Goal: Register for event/course

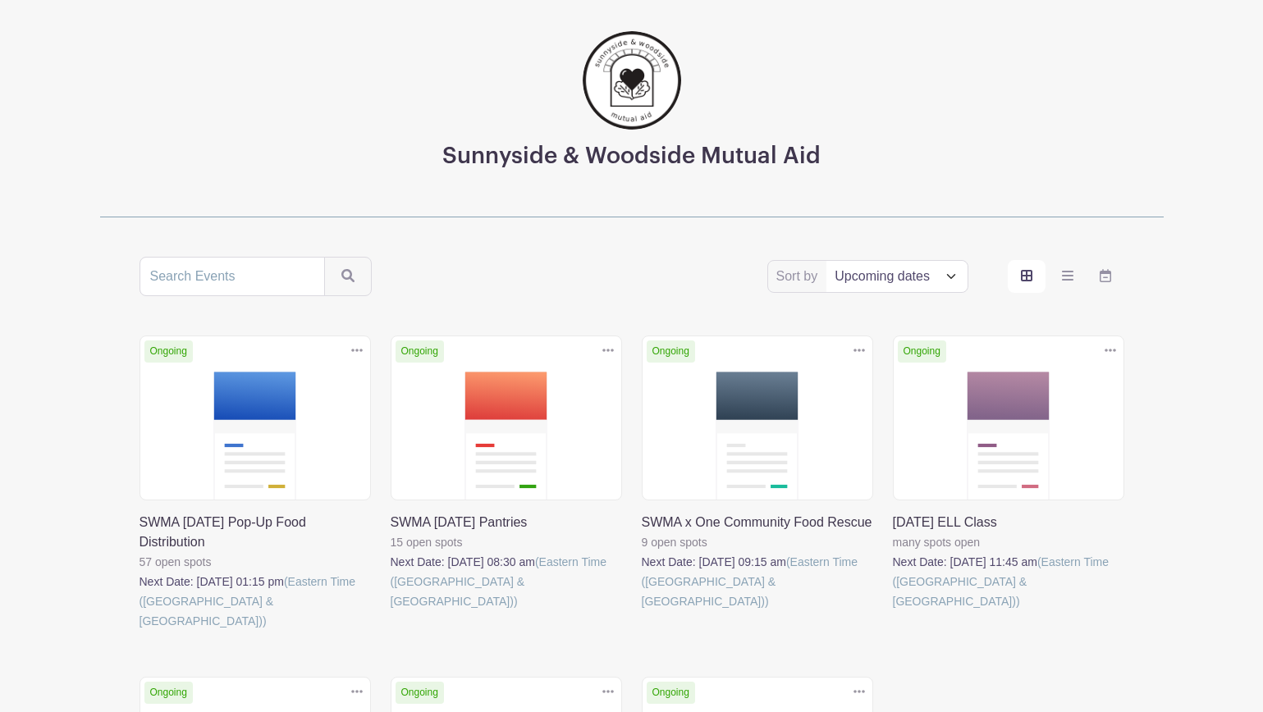
scroll to position [93, 0]
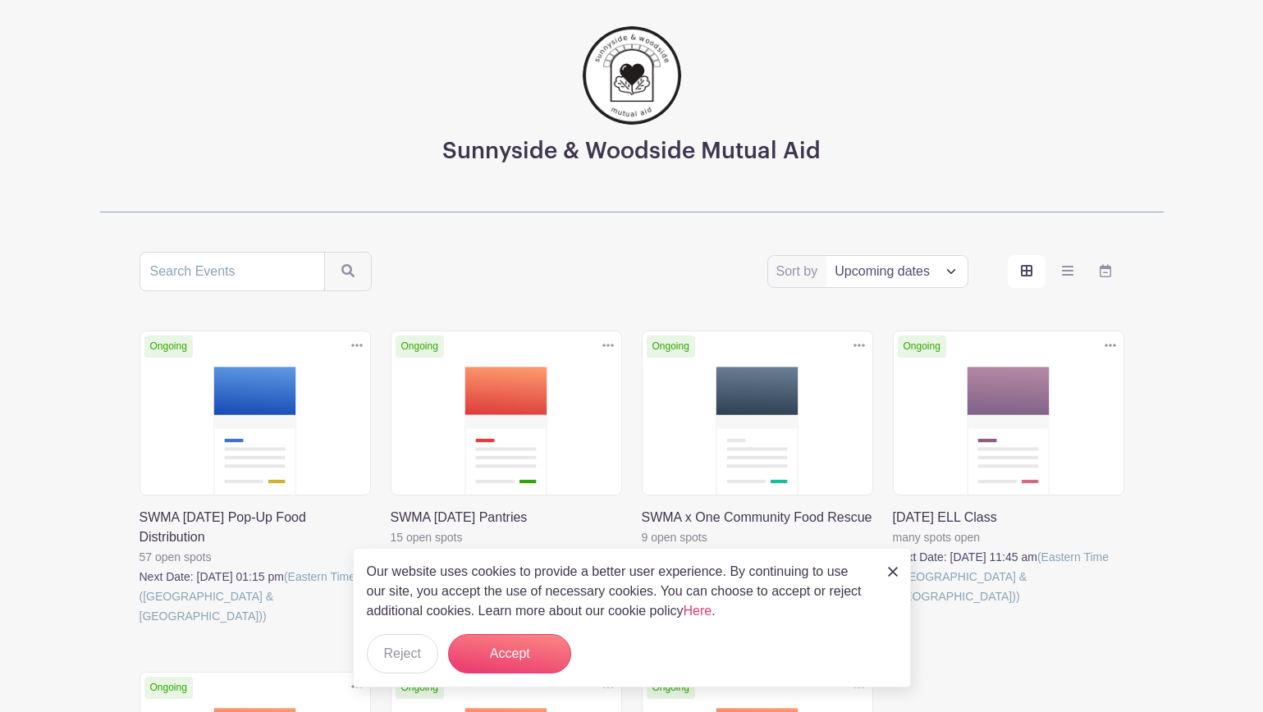
click at [94, 460] on div "Sunnyside & Woodside Mutual Aid Sort by Title Recently modified Newest Upcoming…" at bounding box center [631, 490] width 1083 height 1008
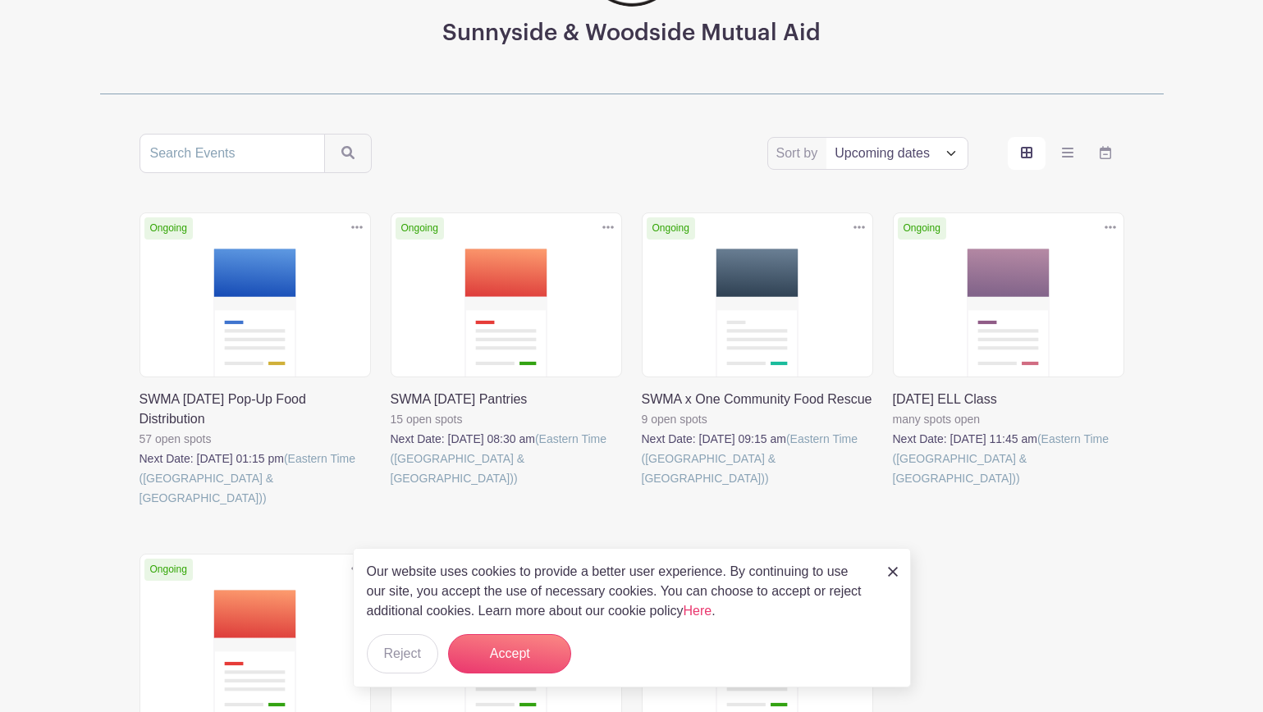
scroll to position [285, 0]
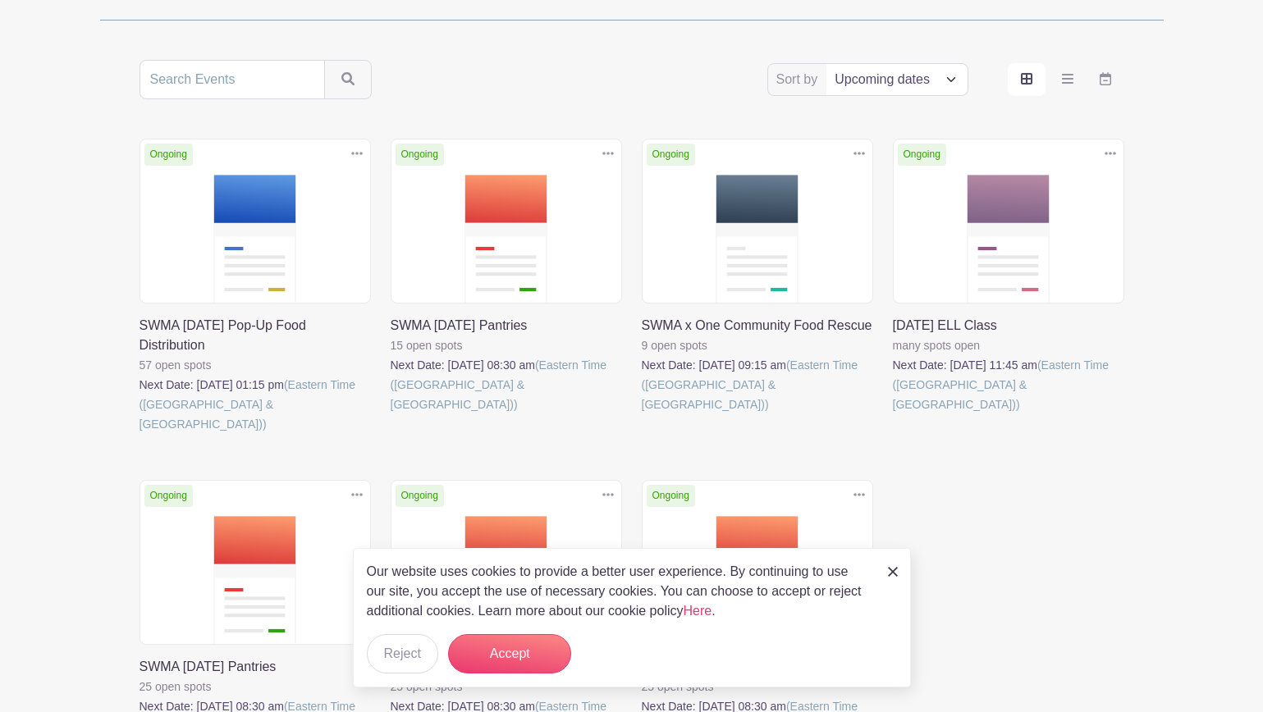
click at [899, 571] on div "Our website uses cookies to provide a better user experience. By continuing to …" at bounding box center [632, 617] width 558 height 139
click at [892, 571] on img at bounding box center [893, 572] width 10 height 10
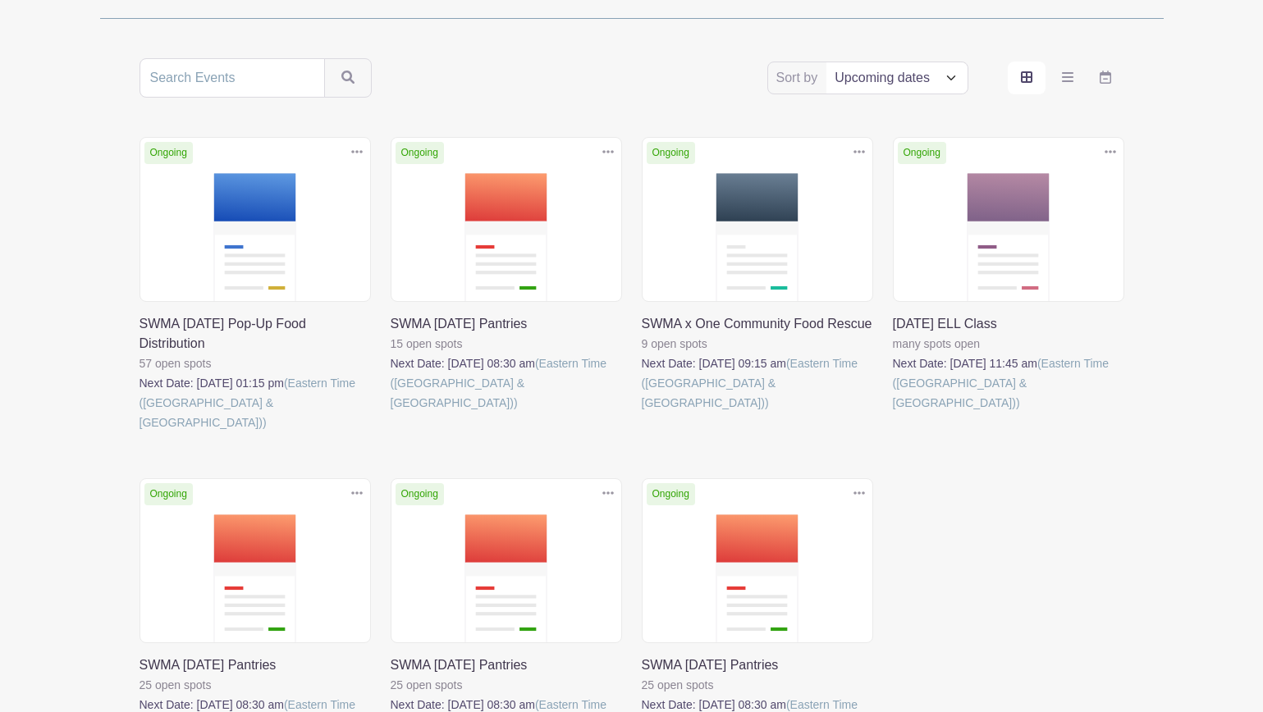
scroll to position [108, 0]
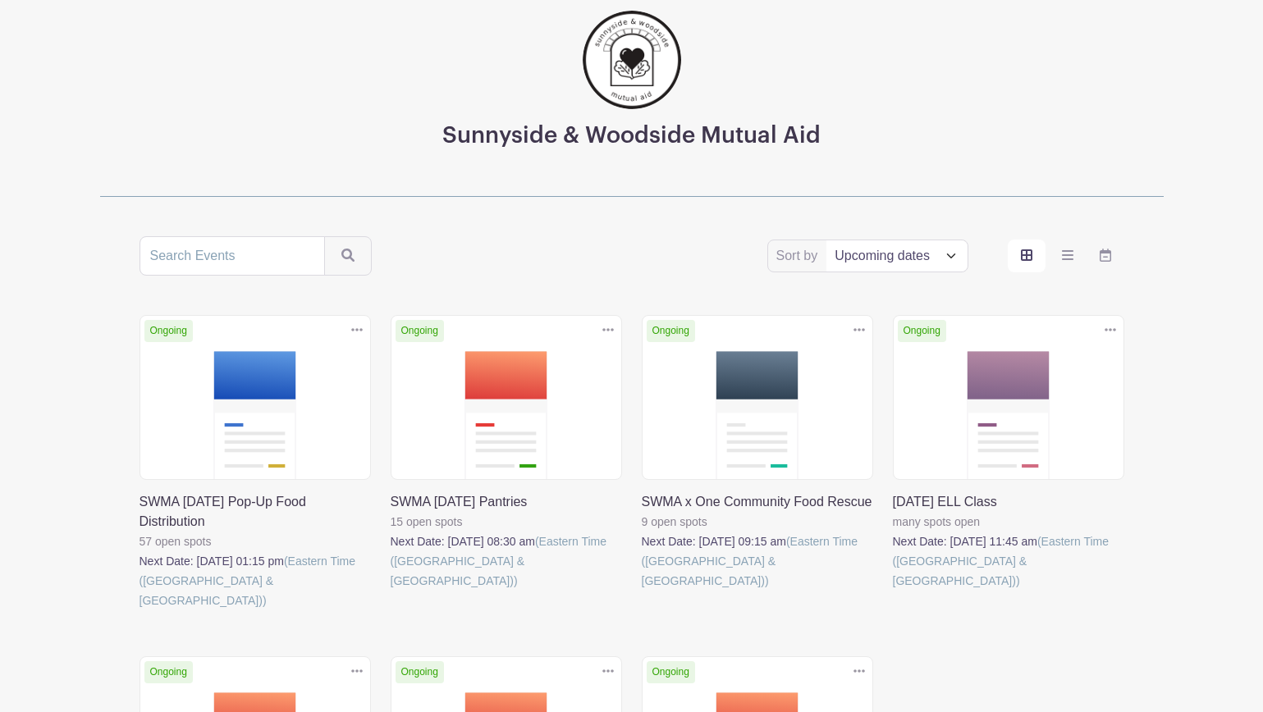
click at [139, 611] on link at bounding box center [139, 611] width 0 height 0
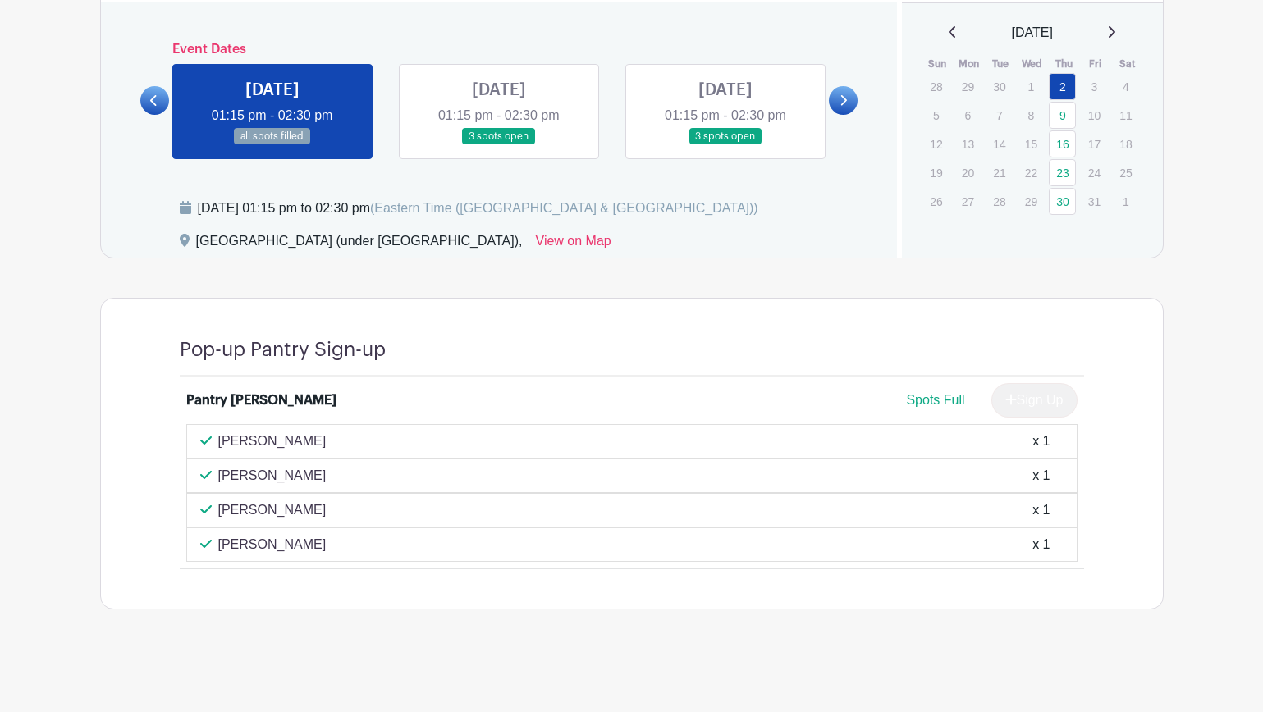
scroll to position [812, 0]
click at [853, 101] on link at bounding box center [843, 100] width 29 height 29
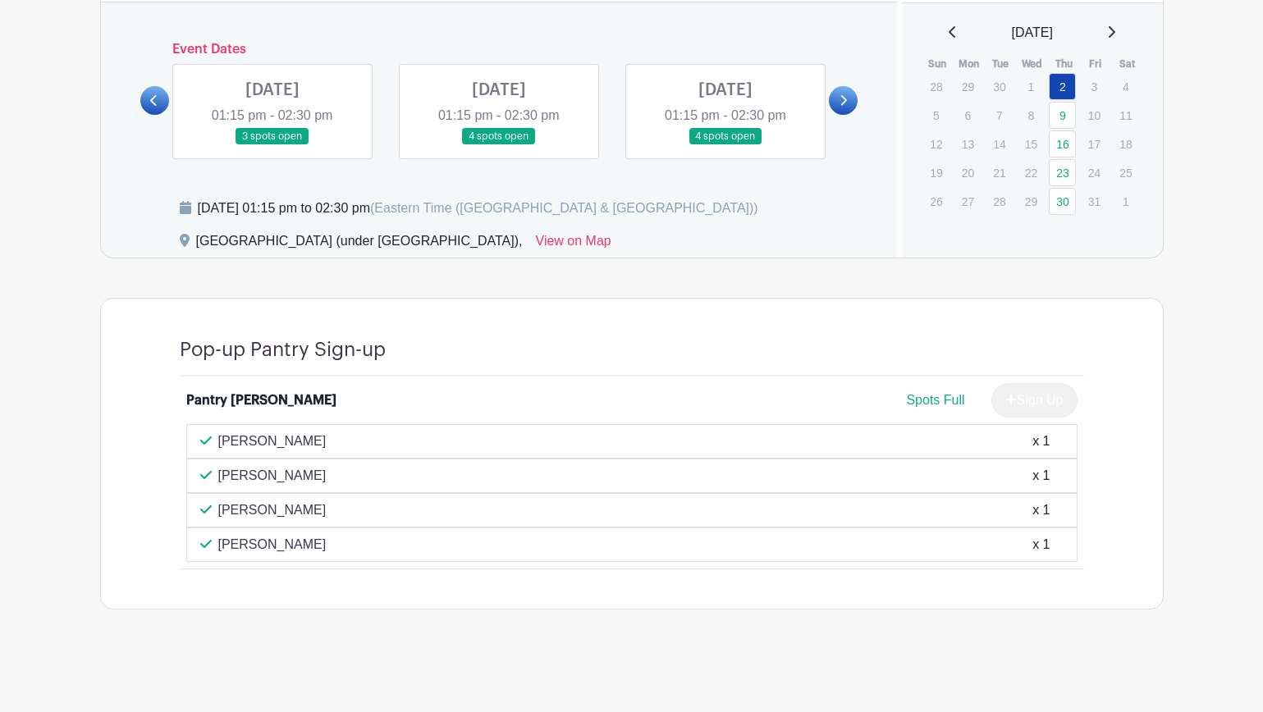
click at [272, 145] on link at bounding box center [272, 145] width 0 height 0
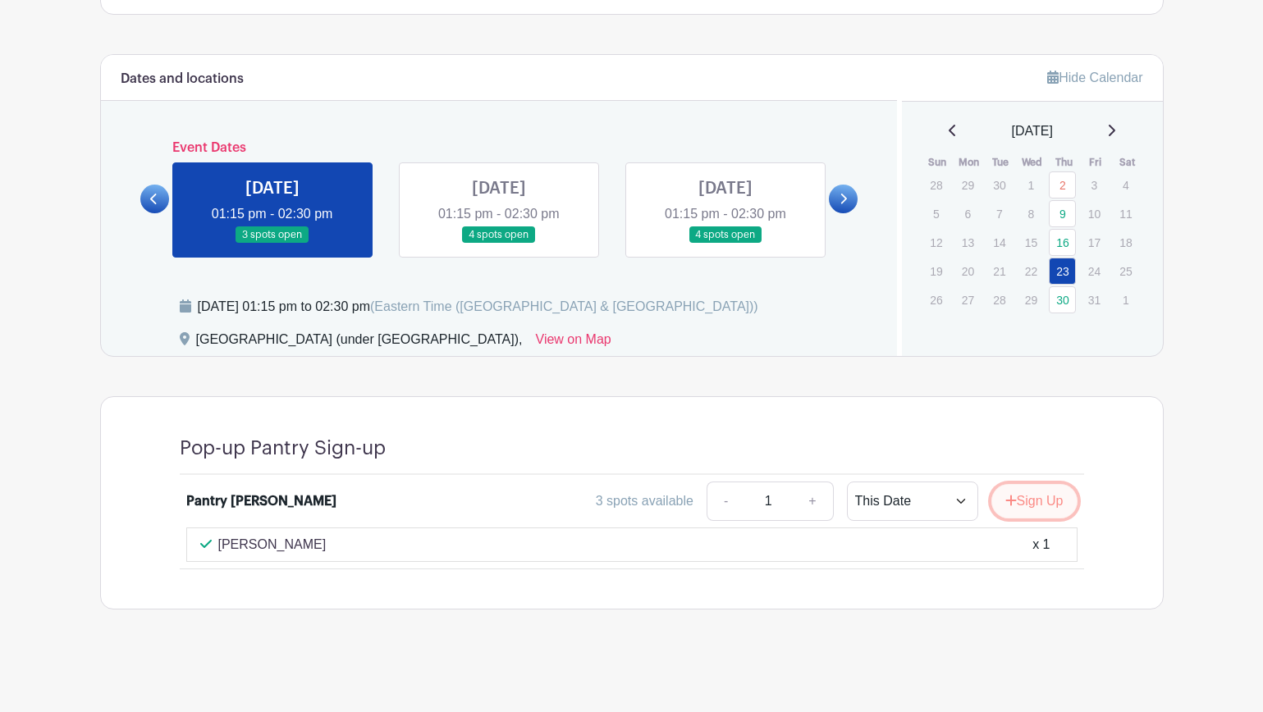
click at [1012, 496] on button "Sign Up" at bounding box center [1034, 501] width 86 height 34
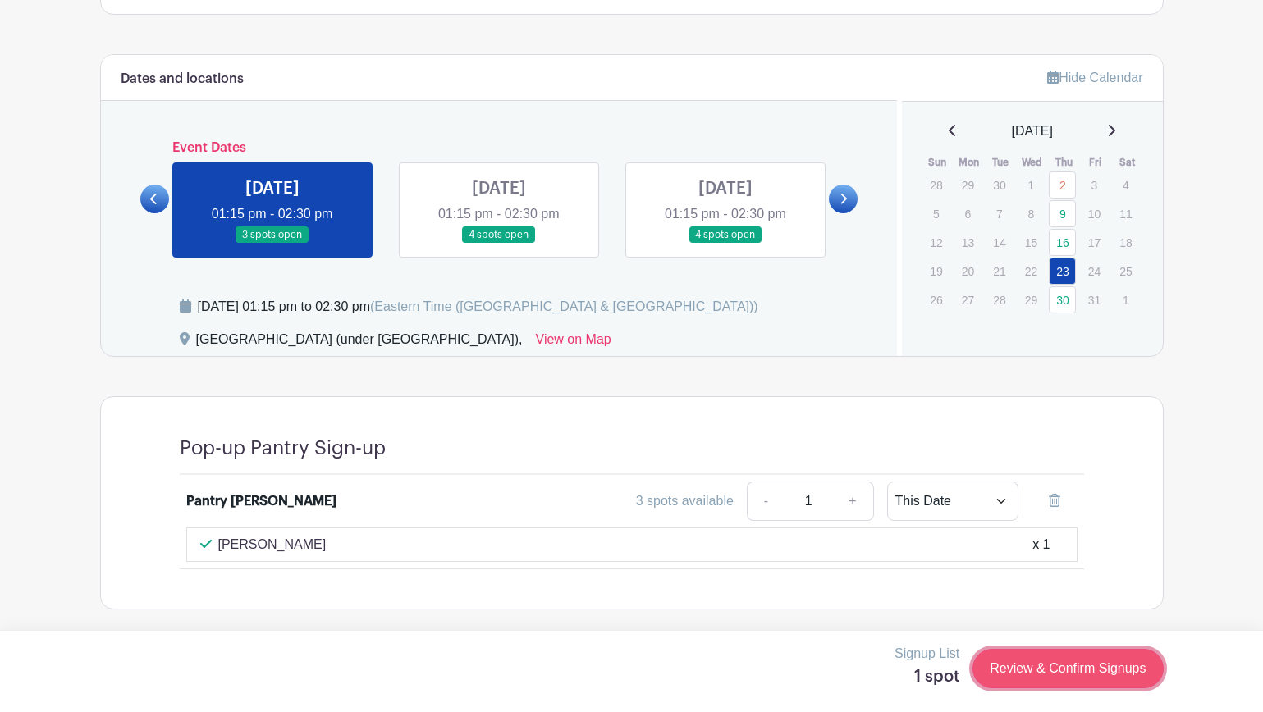
click at [1026, 670] on link "Review & Confirm Signups" at bounding box center [1067, 668] width 190 height 39
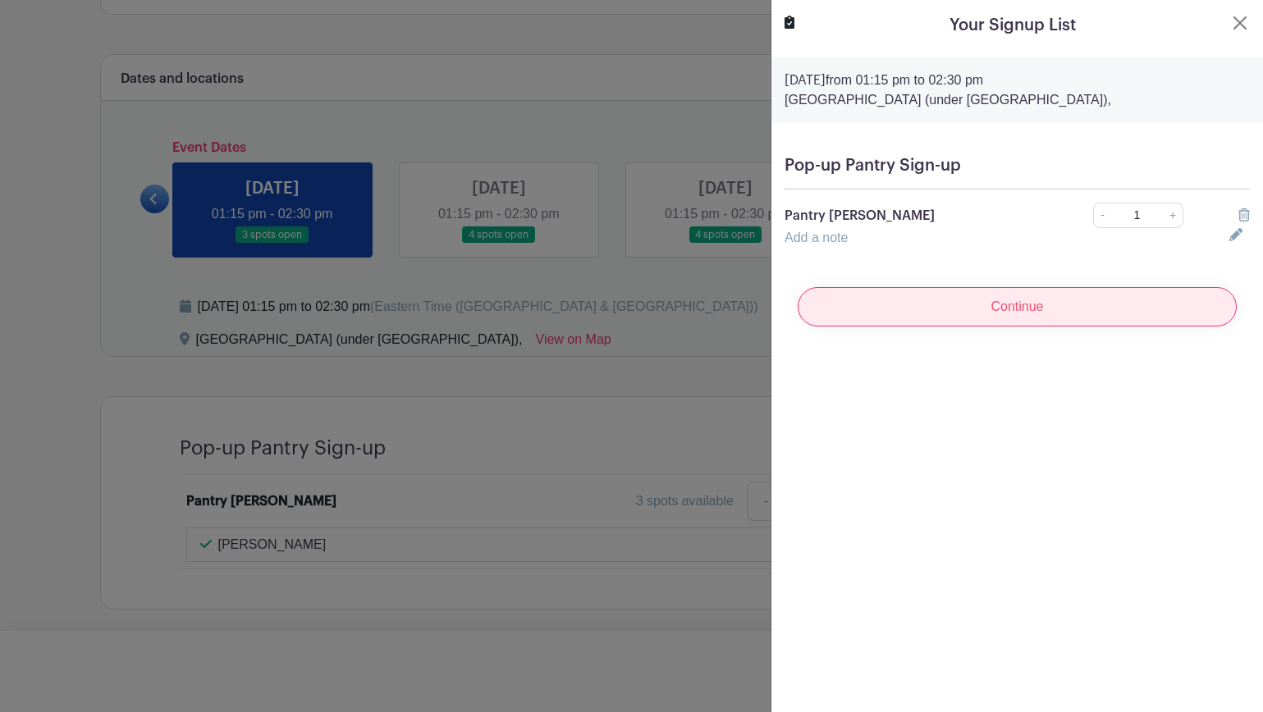
click at [1025, 316] on input "Continue" at bounding box center [1017, 306] width 439 height 39
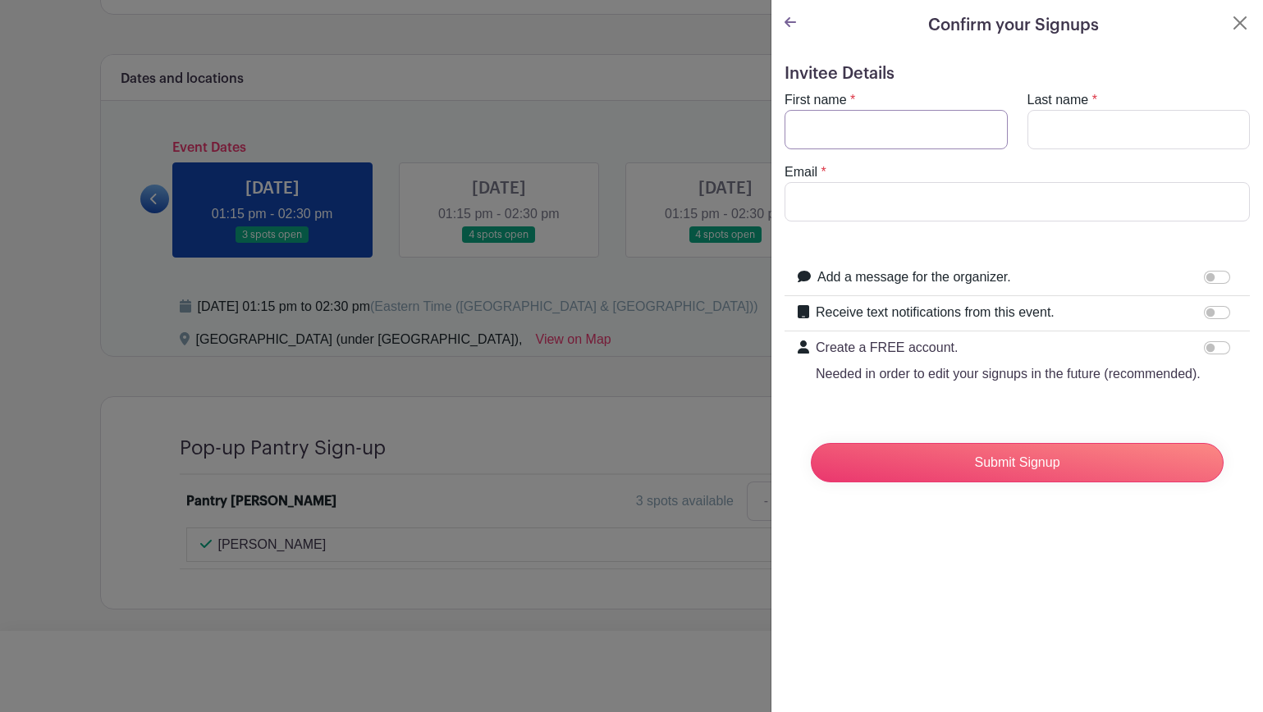
click at [909, 122] on input "First name" at bounding box center [895, 129] width 223 height 39
type input "Amy"
type input "Brunner"
type input "amobrunner@gmail.com"
click at [1217, 315] on input "Receive text notifications from this event." at bounding box center [1217, 312] width 26 height 13
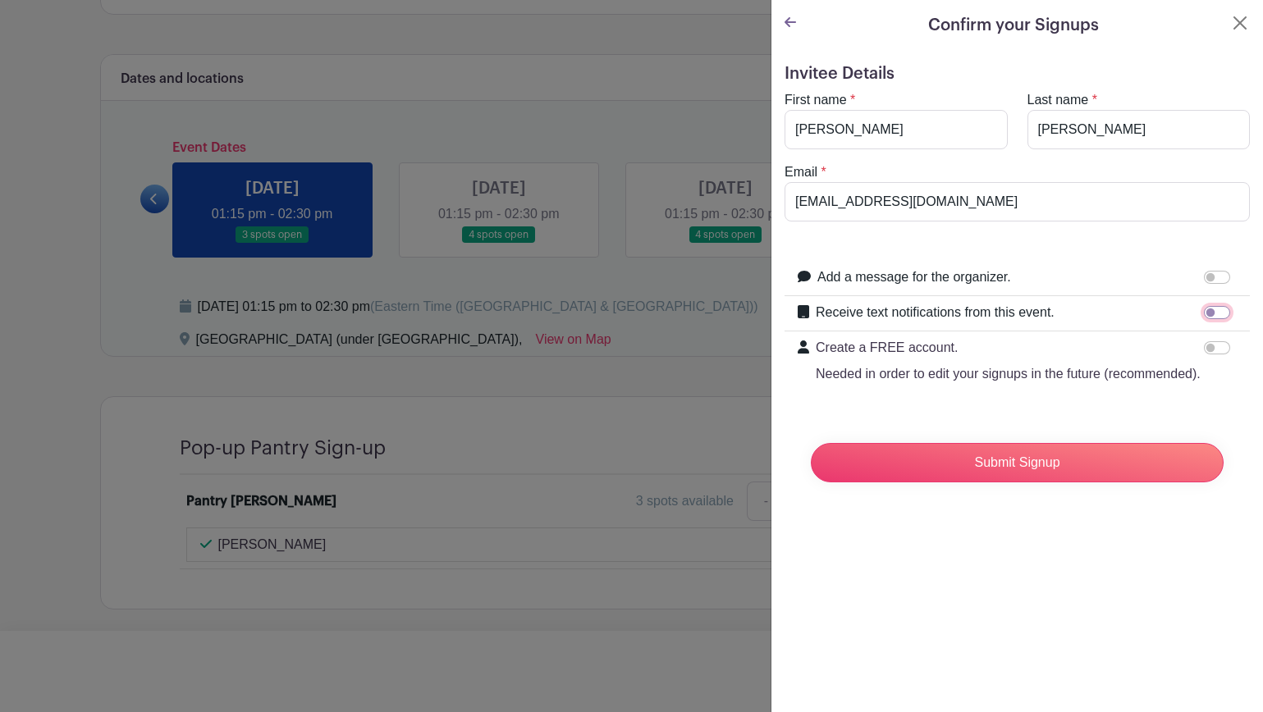
checkbox input "true"
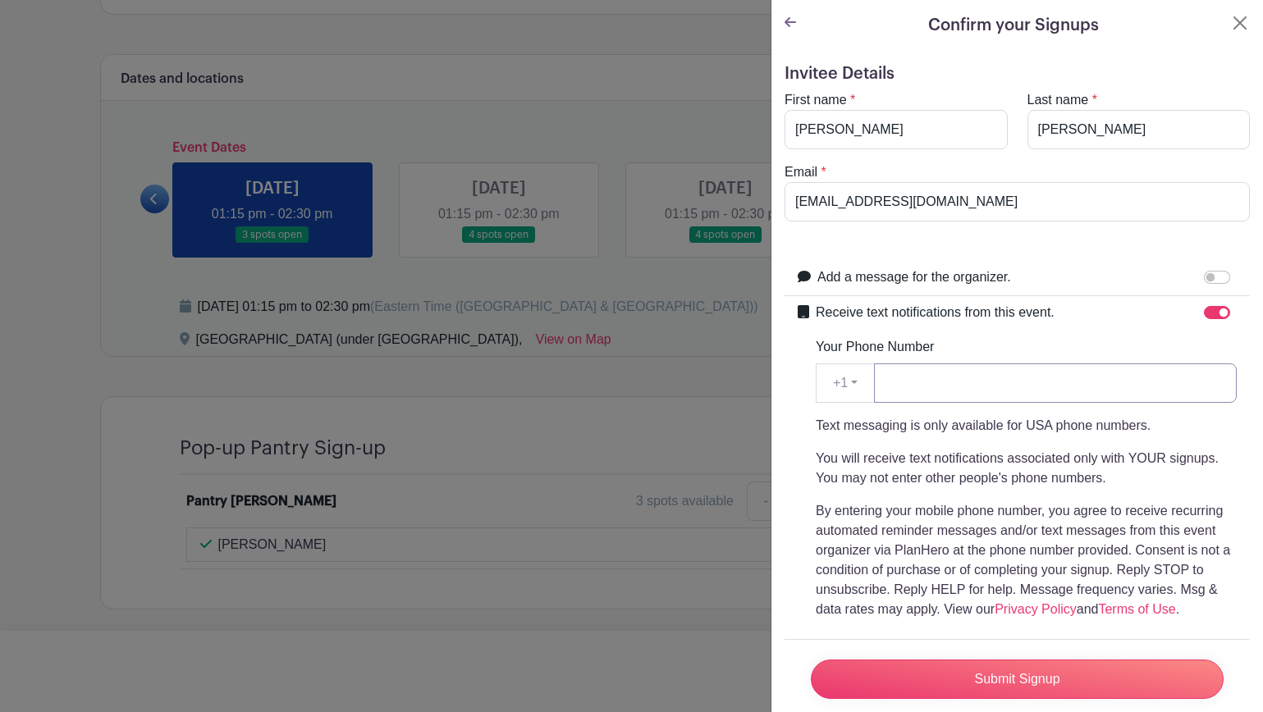
click at [1113, 395] on input "Your Phone Number" at bounding box center [1055, 383] width 363 height 39
type input "8479151022"
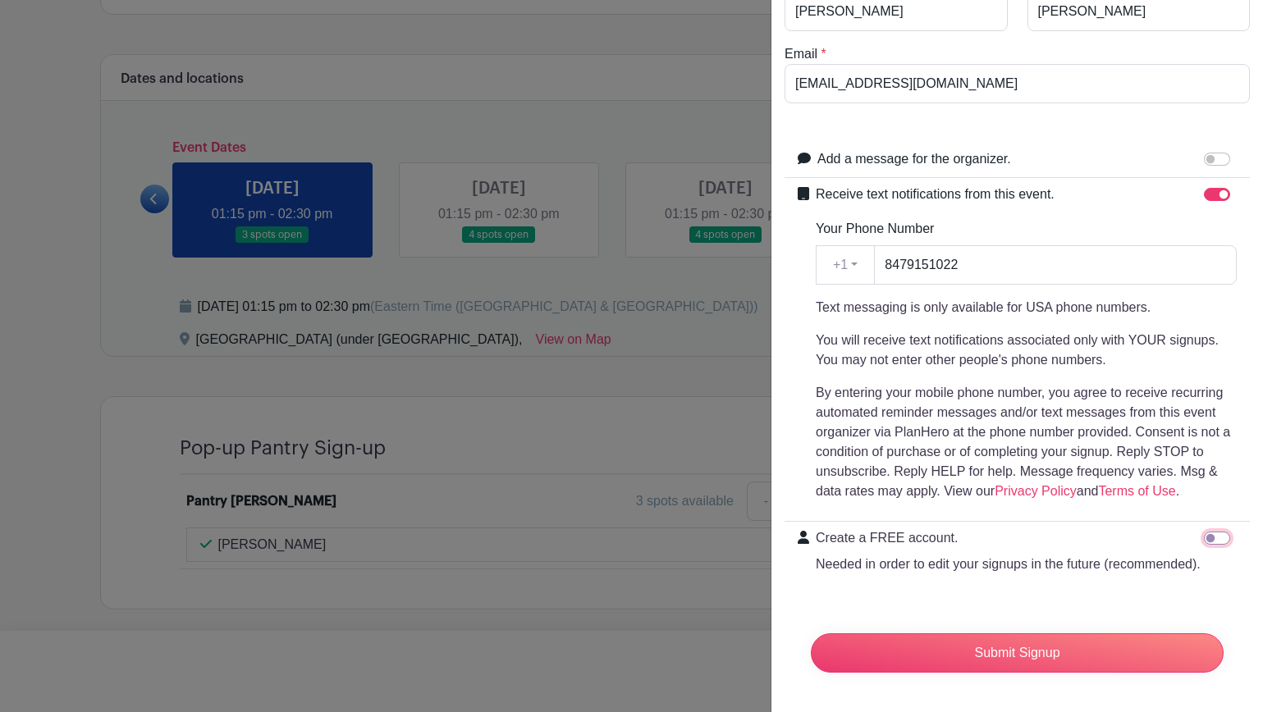
click at [1220, 536] on input "Create a FREE account. Needed in order to edit your signups in the future (reco…" at bounding box center [1217, 538] width 26 height 13
checkbox input "true"
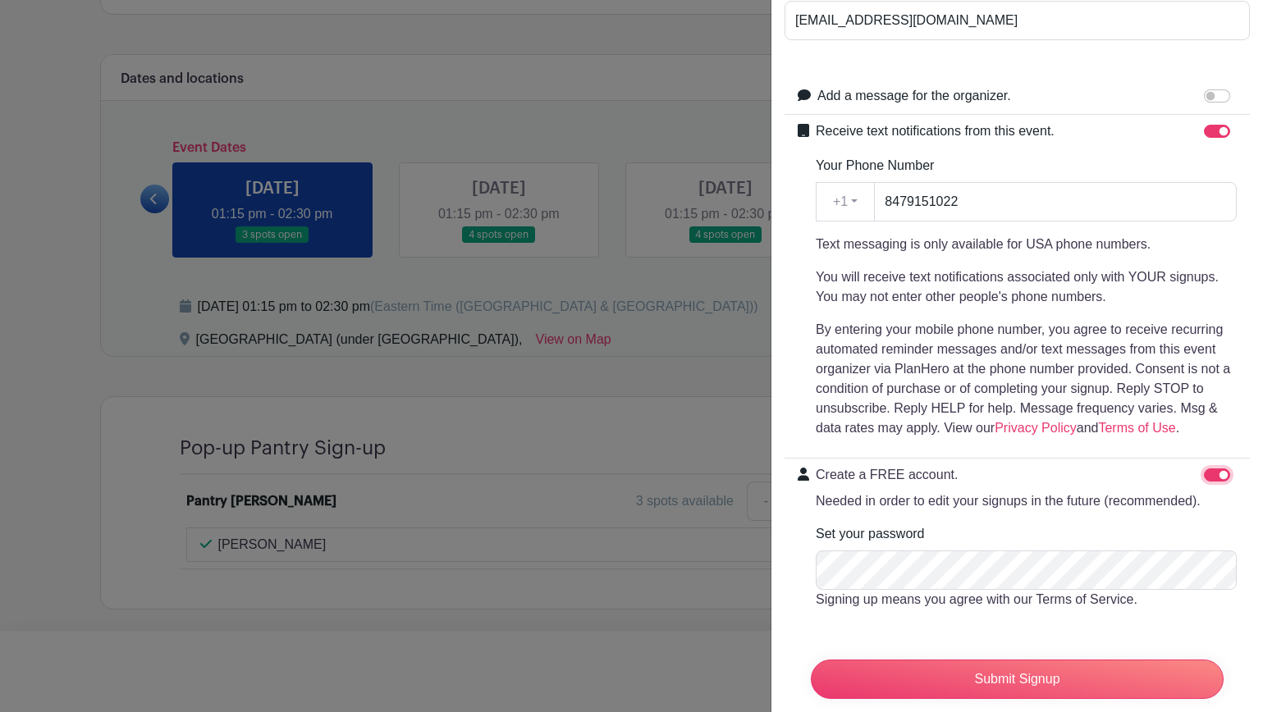
scroll to position [191, 0]
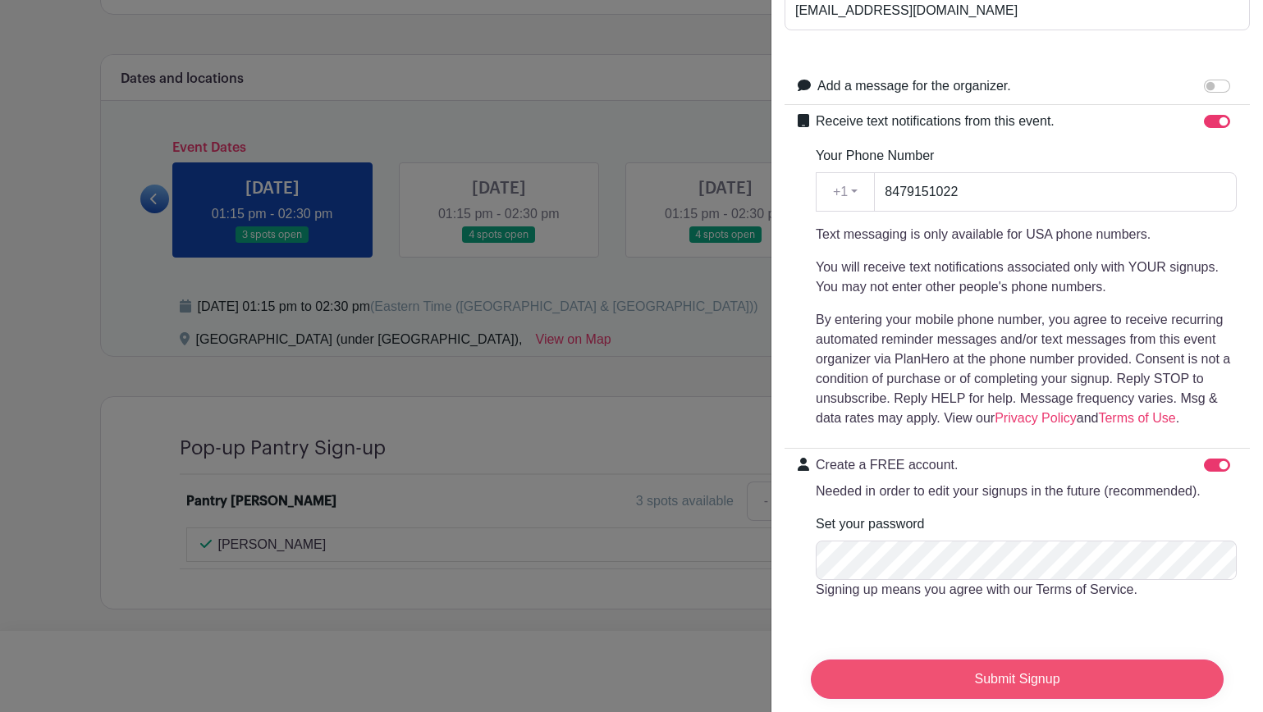
click at [1017, 672] on input "Submit Signup" at bounding box center [1017, 679] width 413 height 39
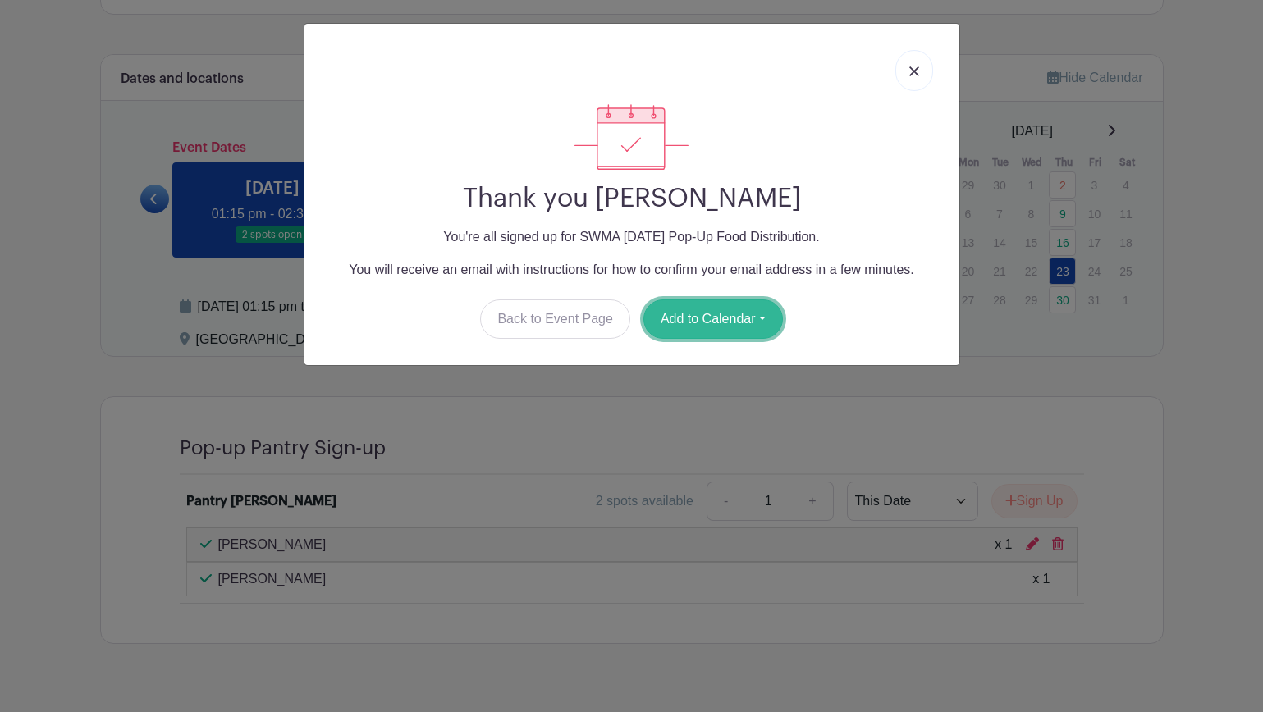
click at [714, 316] on button "Add to Calendar" at bounding box center [712, 319] width 139 height 39
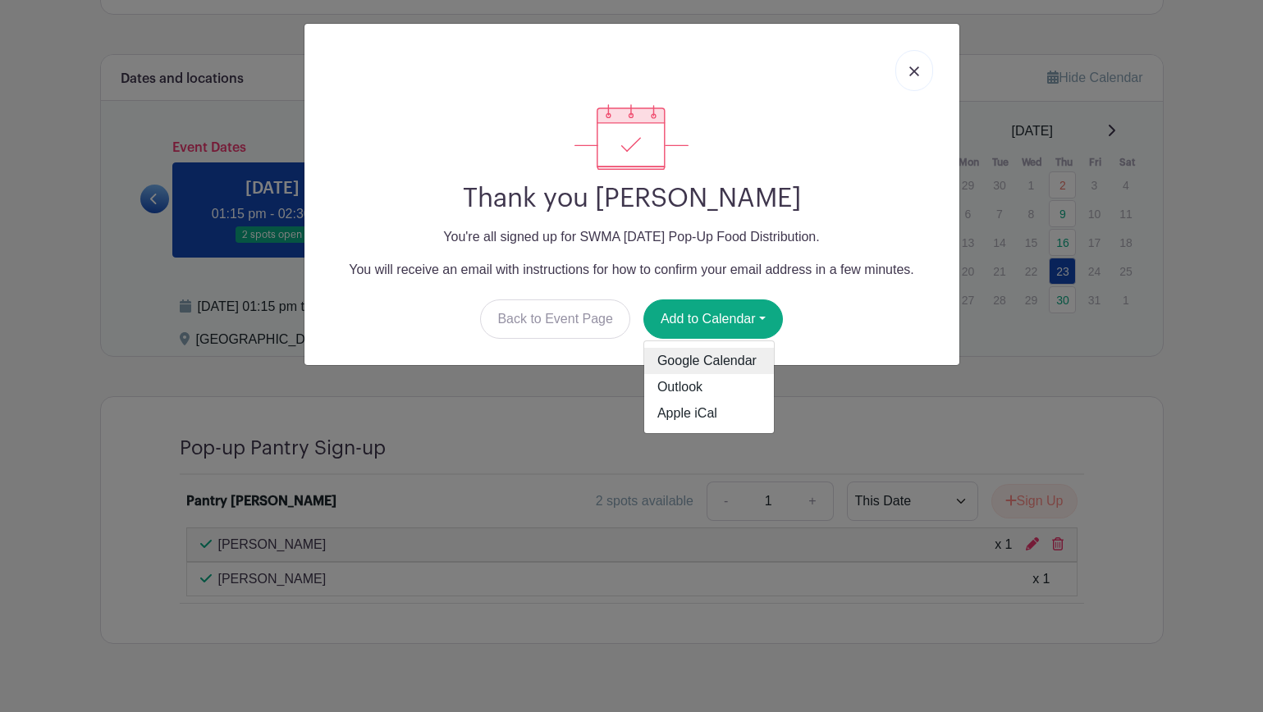
click at [709, 358] on link "Google Calendar" at bounding box center [709, 361] width 130 height 26
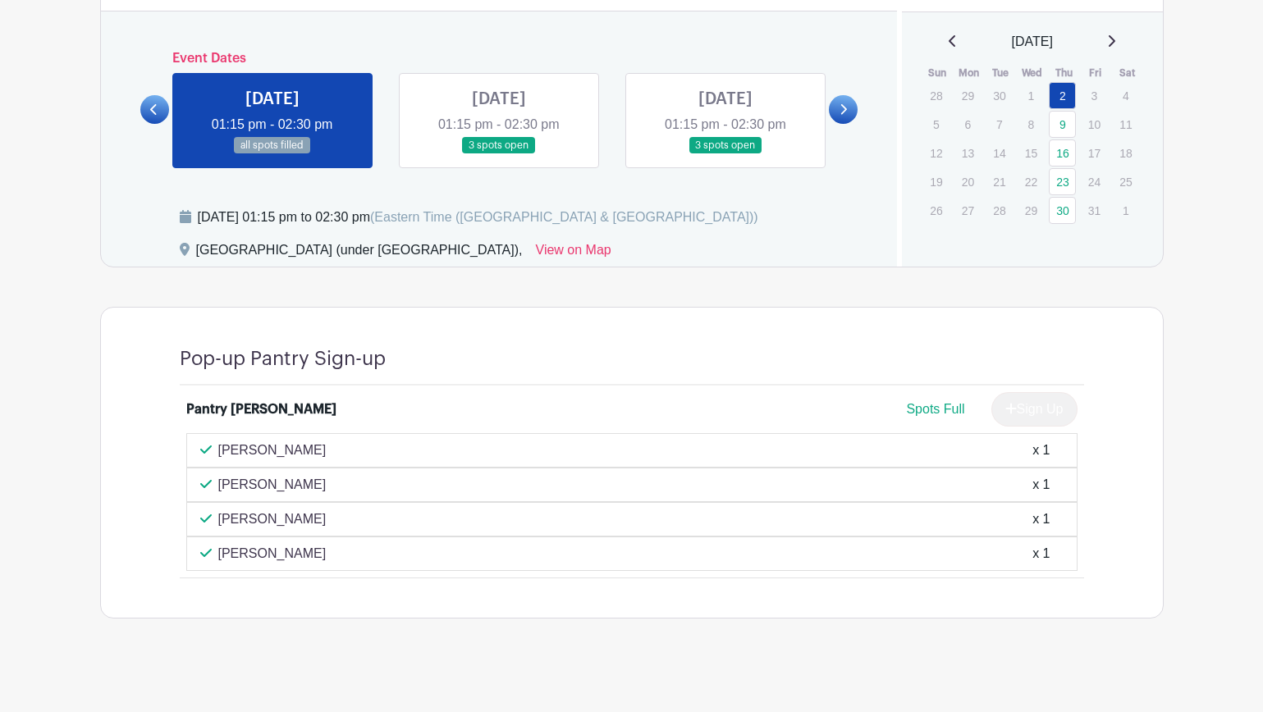
scroll to position [831, 0]
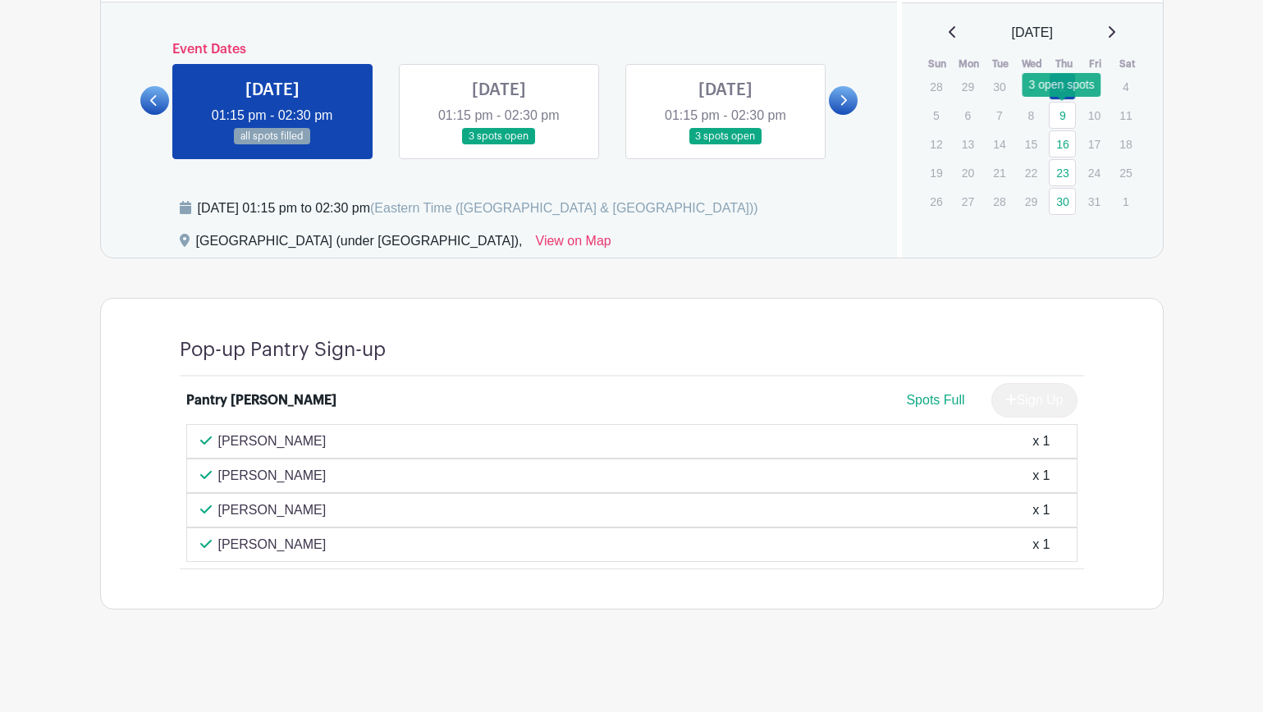
click at [1062, 108] on link "9" at bounding box center [1062, 115] width 27 height 27
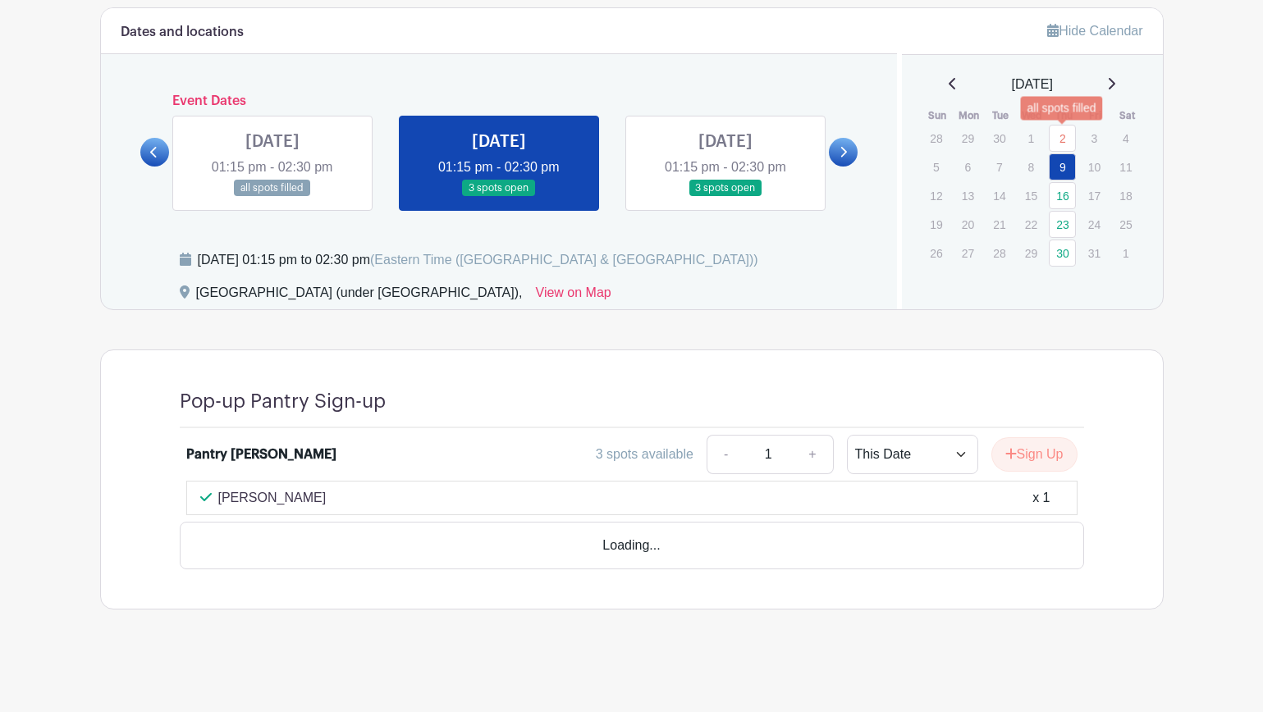
scroll to position [733, 0]
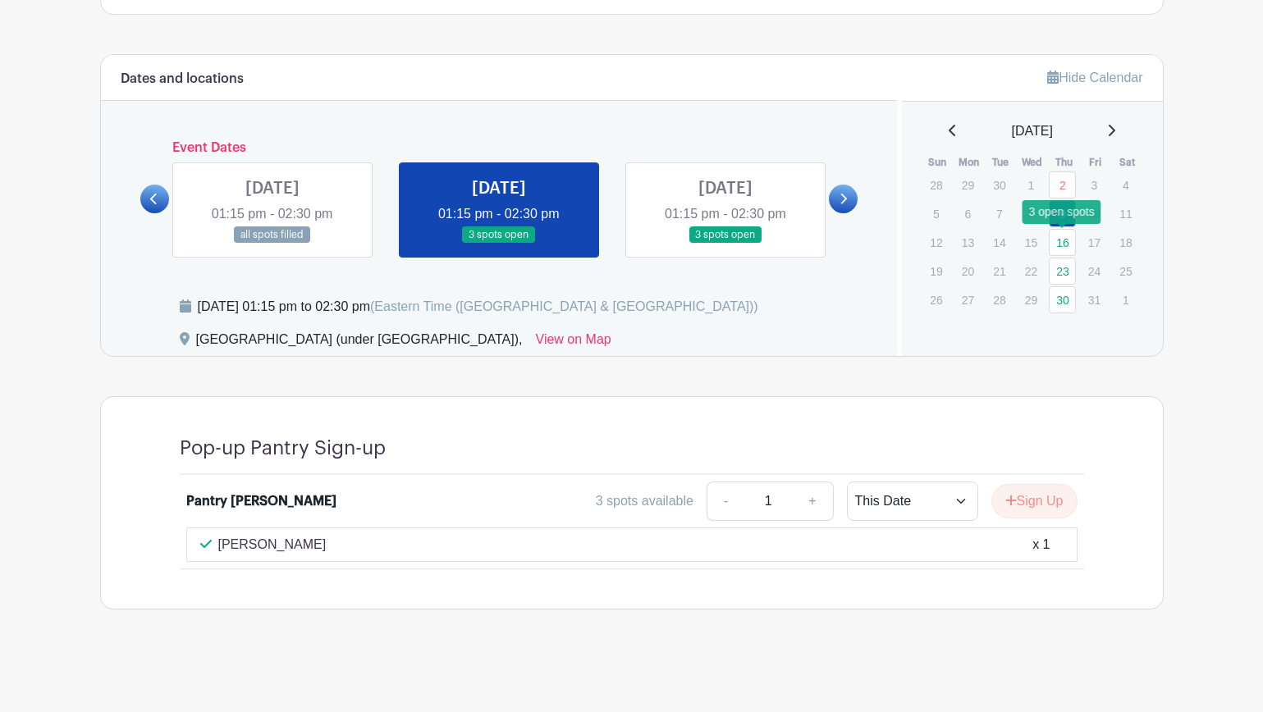
click at [1063, 237] on link "16" at bounding box center [1062, 242] width 27 height 27
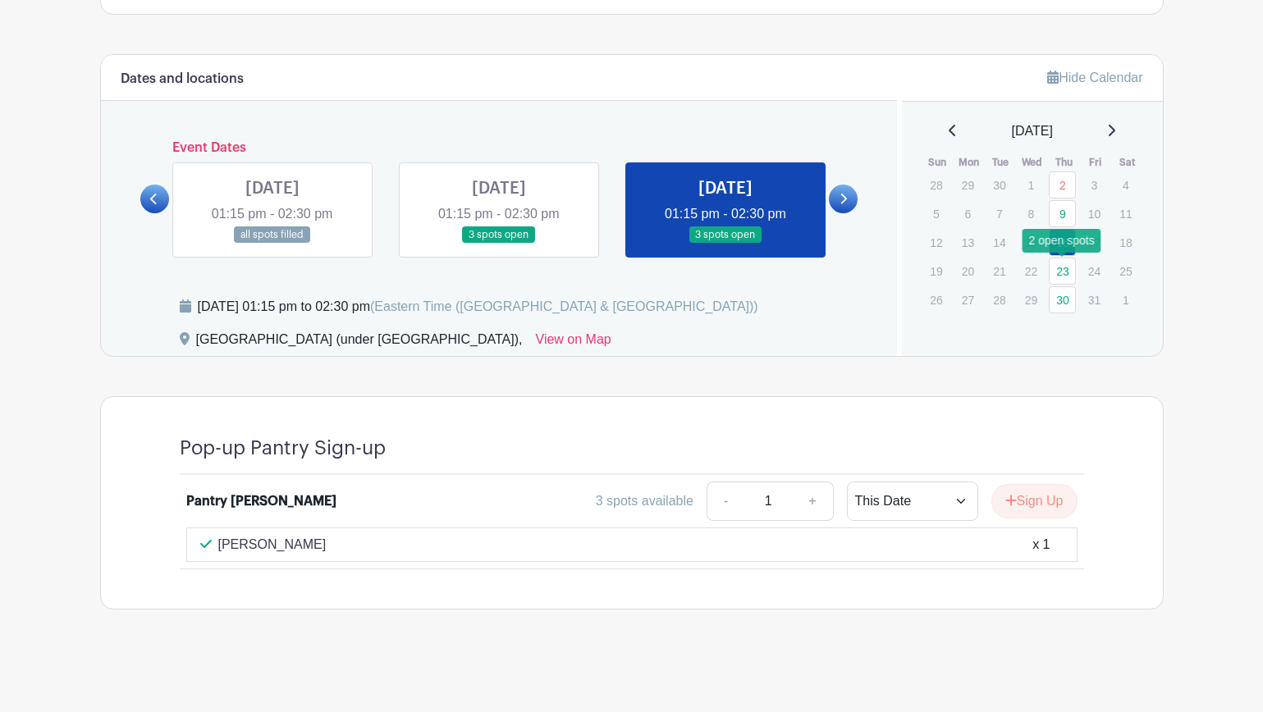
click at [1064, 274] on link "23" at bounding box center [1062, 271] width 27 height 27
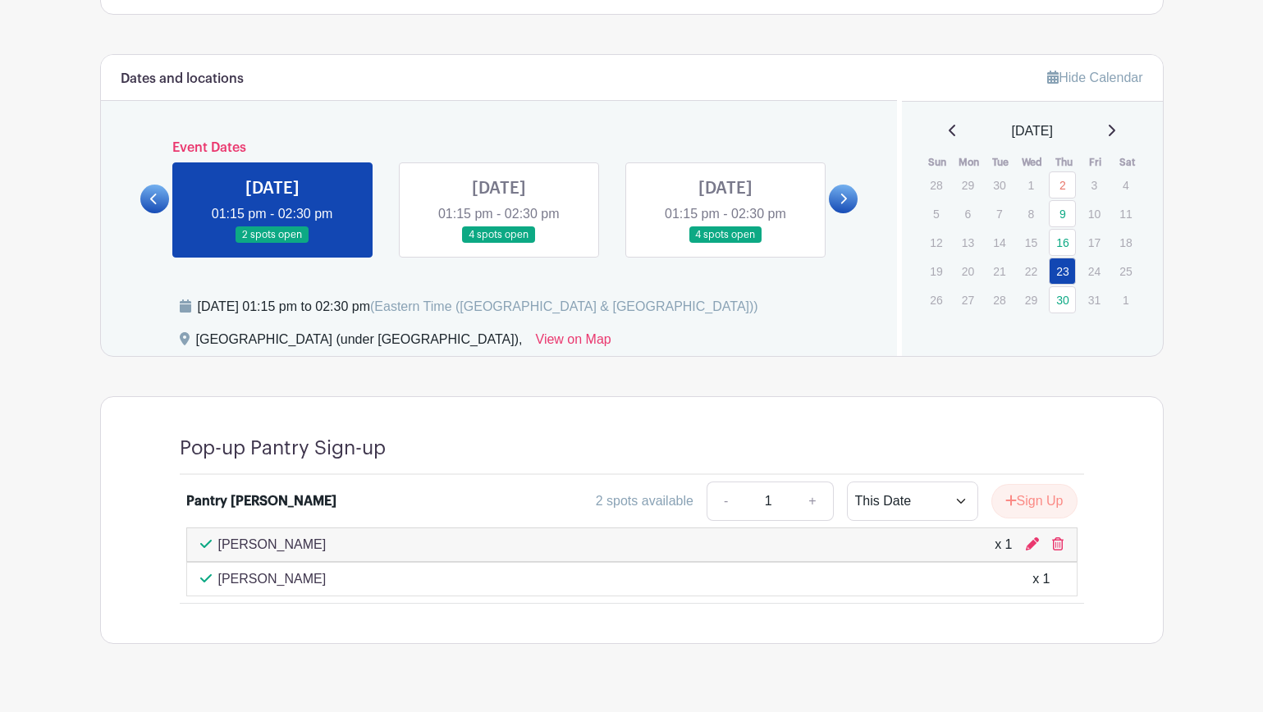
scroll to position [767, 0]
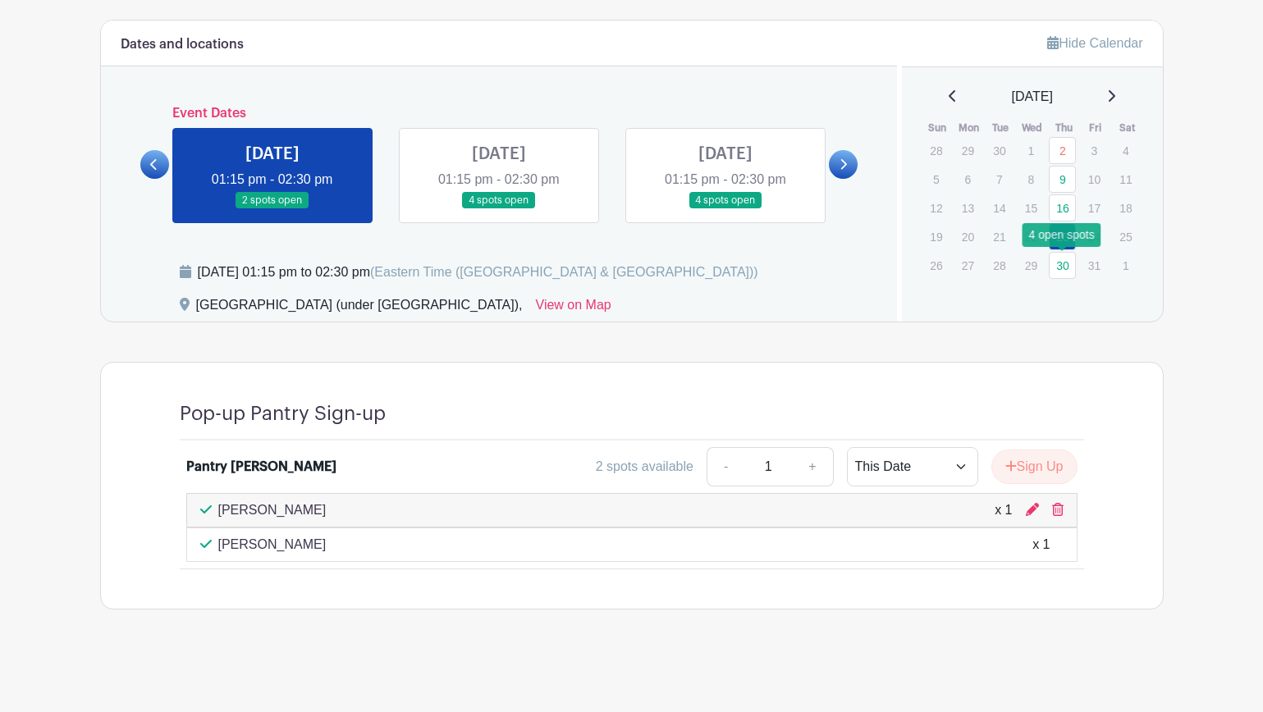
click at [1065, 271] on link "30" at bounding box center [1062, 265] width 27 height 27
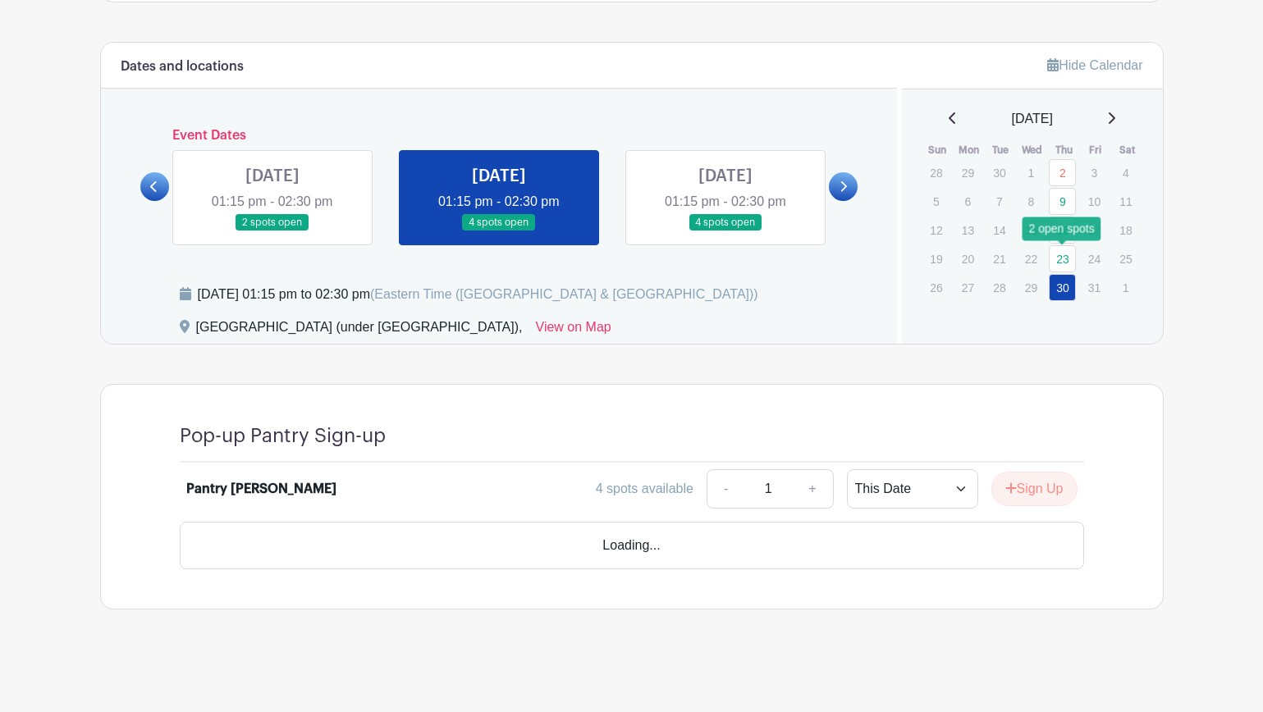
scroll to position [698, 0]
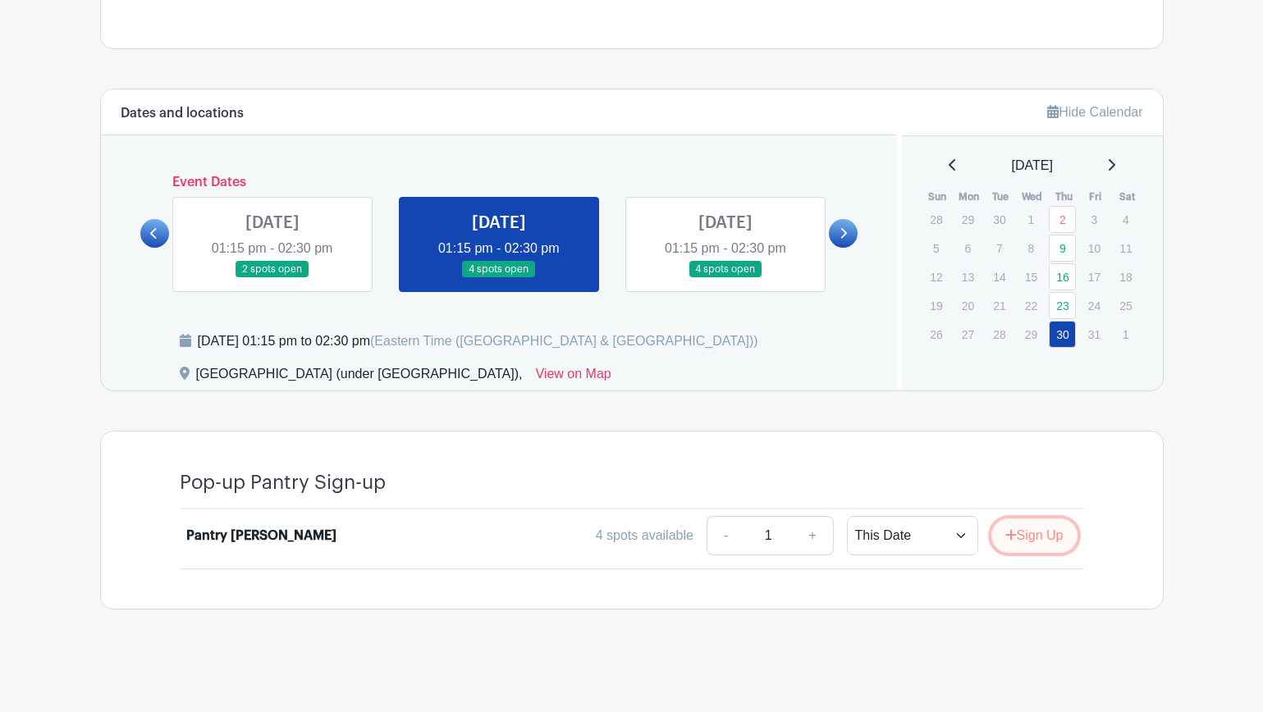
click at [1028, 539] on button "Sign Up" at bounding box center [1034, 536] width 86 height 34
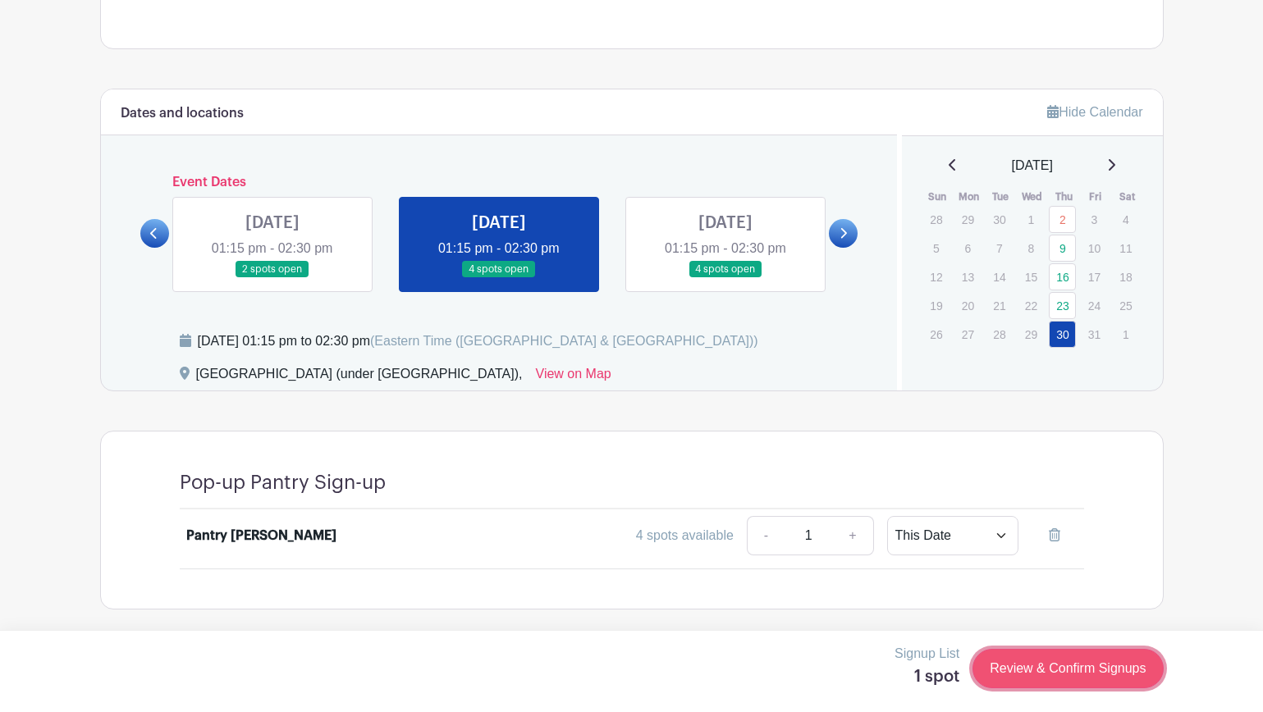
click at [1035, 663] on link "Review & Confirm Signups" at bounding box center [1067, 668] width 190 height 39
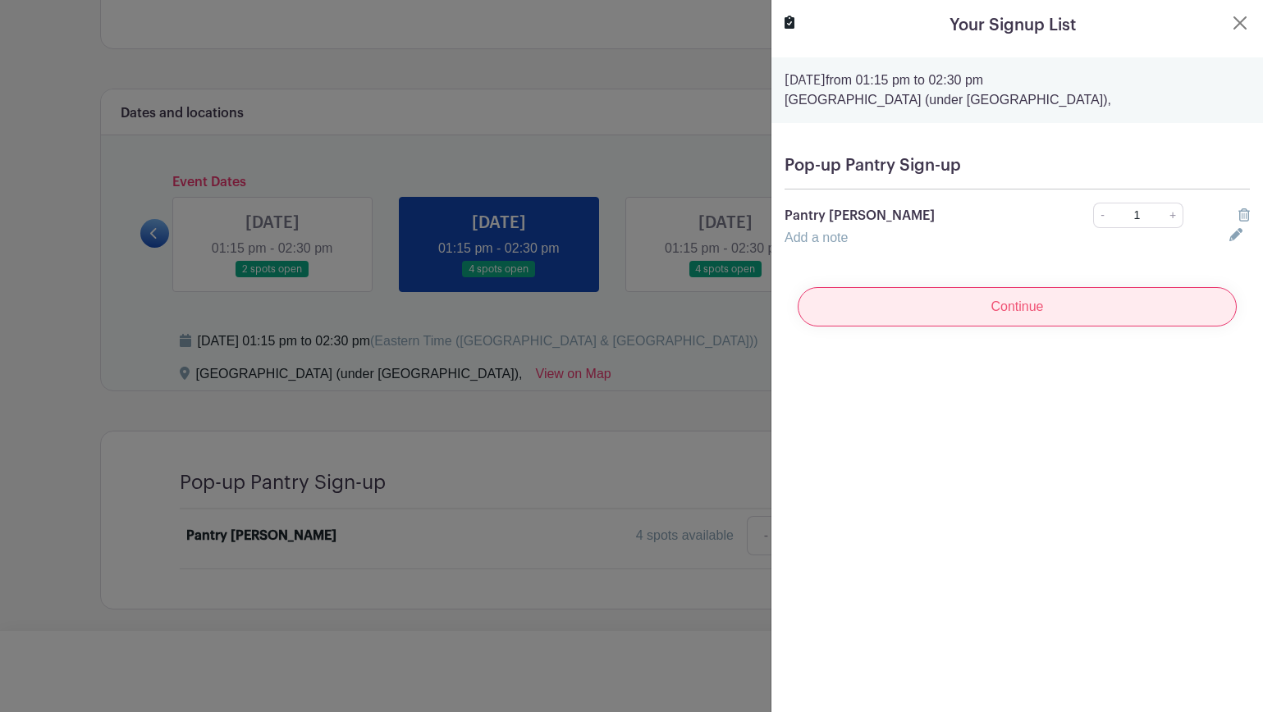
click at [1000, 305] on input "Continue" at bounding box center [1017, 306] width 439 height 39
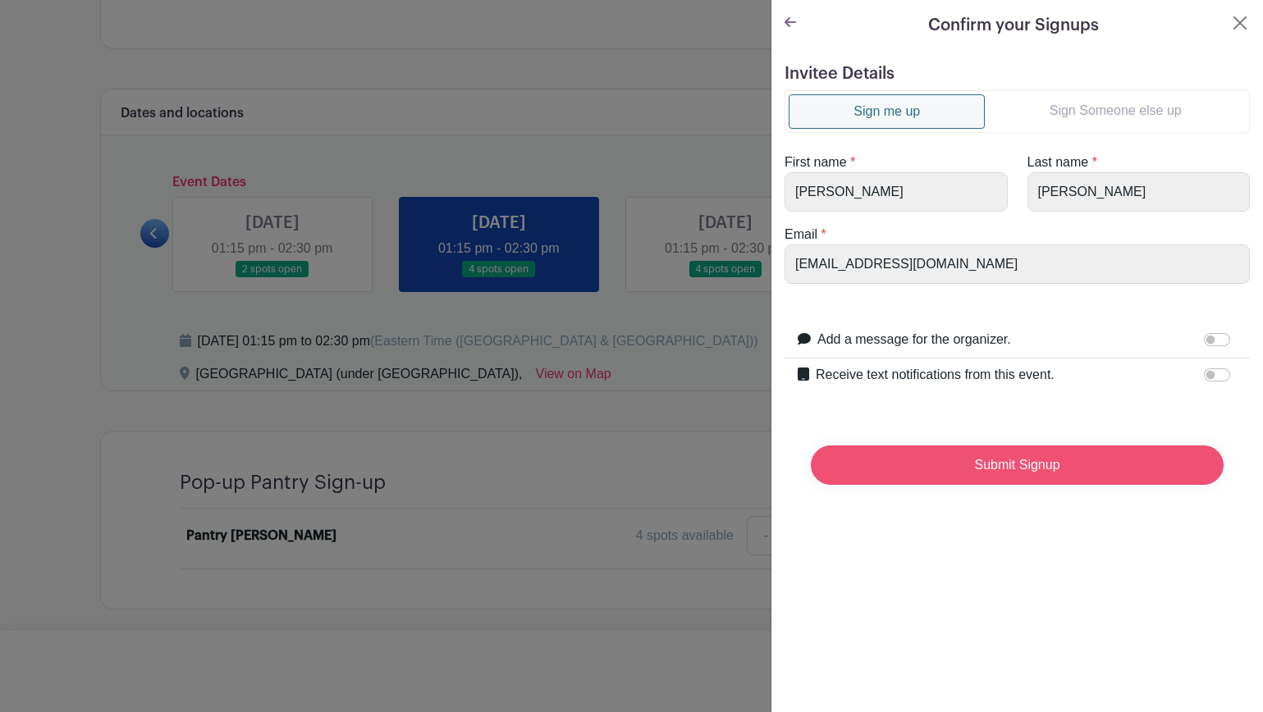
click at [996, 463] on input "Submit Signup" at bounding box center [1017, 465] width 413 height 39
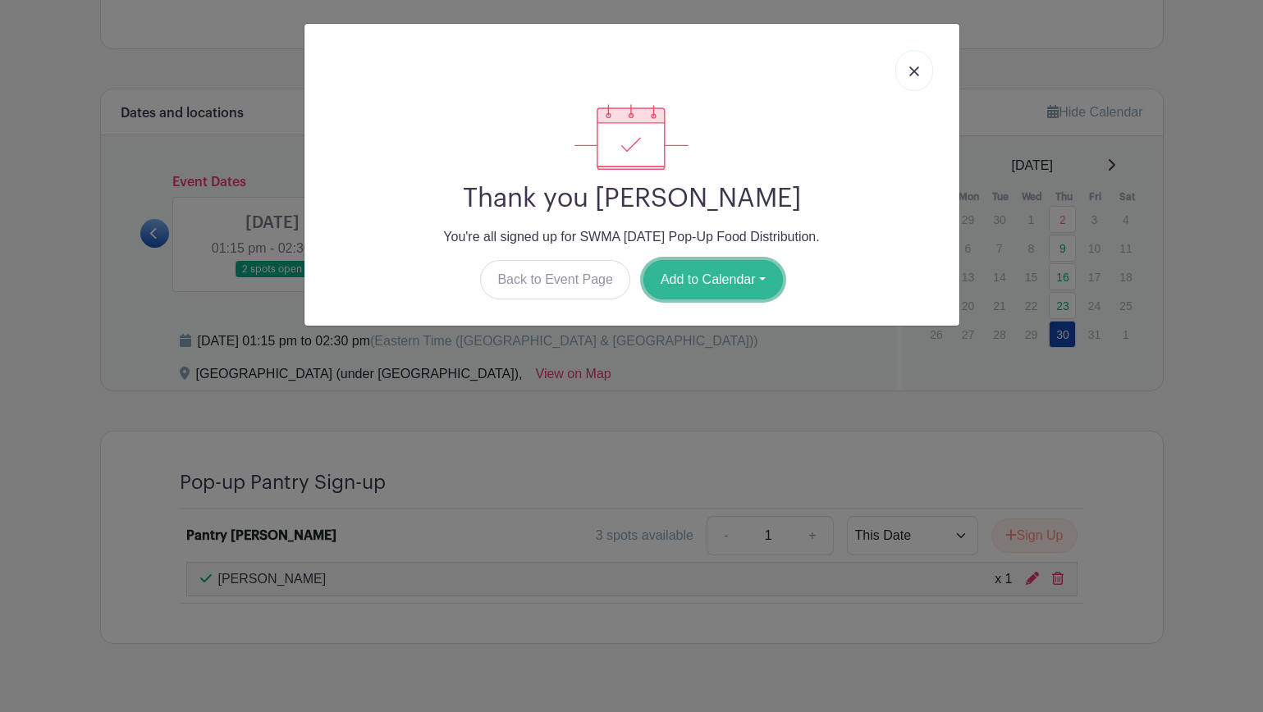
click at [771, 283] on button "Add to Calendar" at bounding box center [712, 279] width 139 height 39
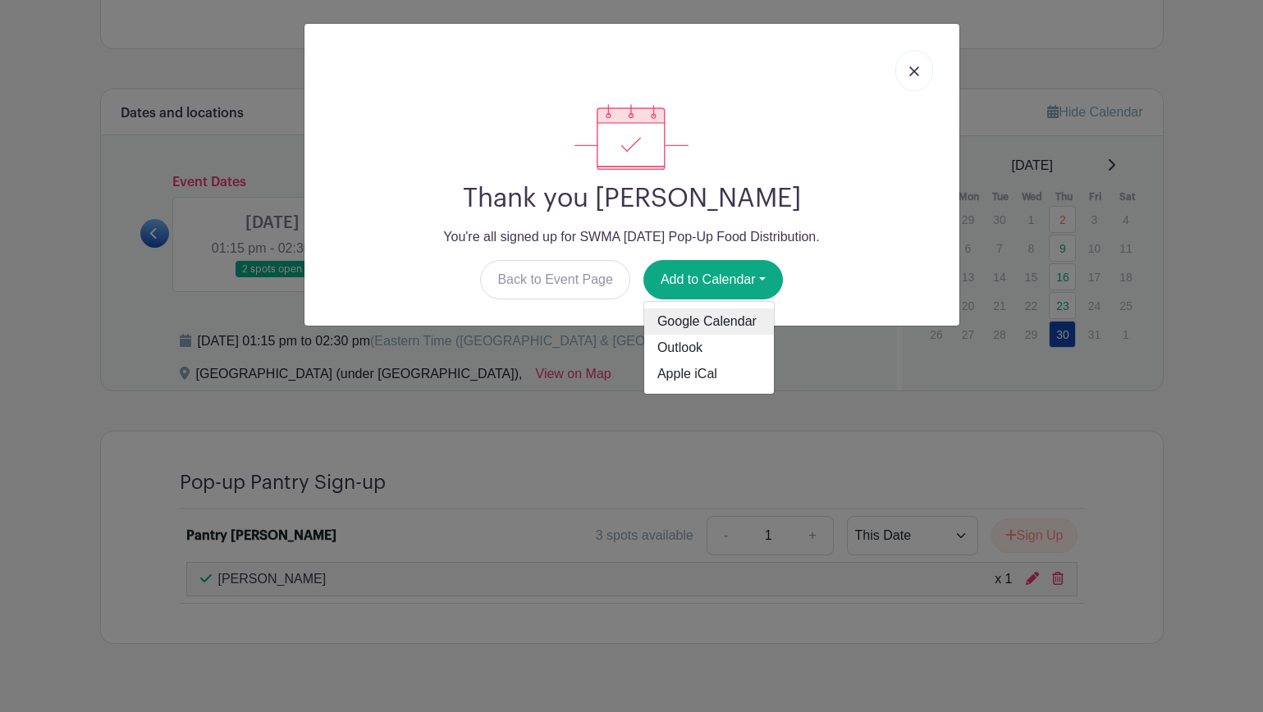
click at [747, 327] on link "Google Calendar" at bounding box center [709, 322] width 130 height 26
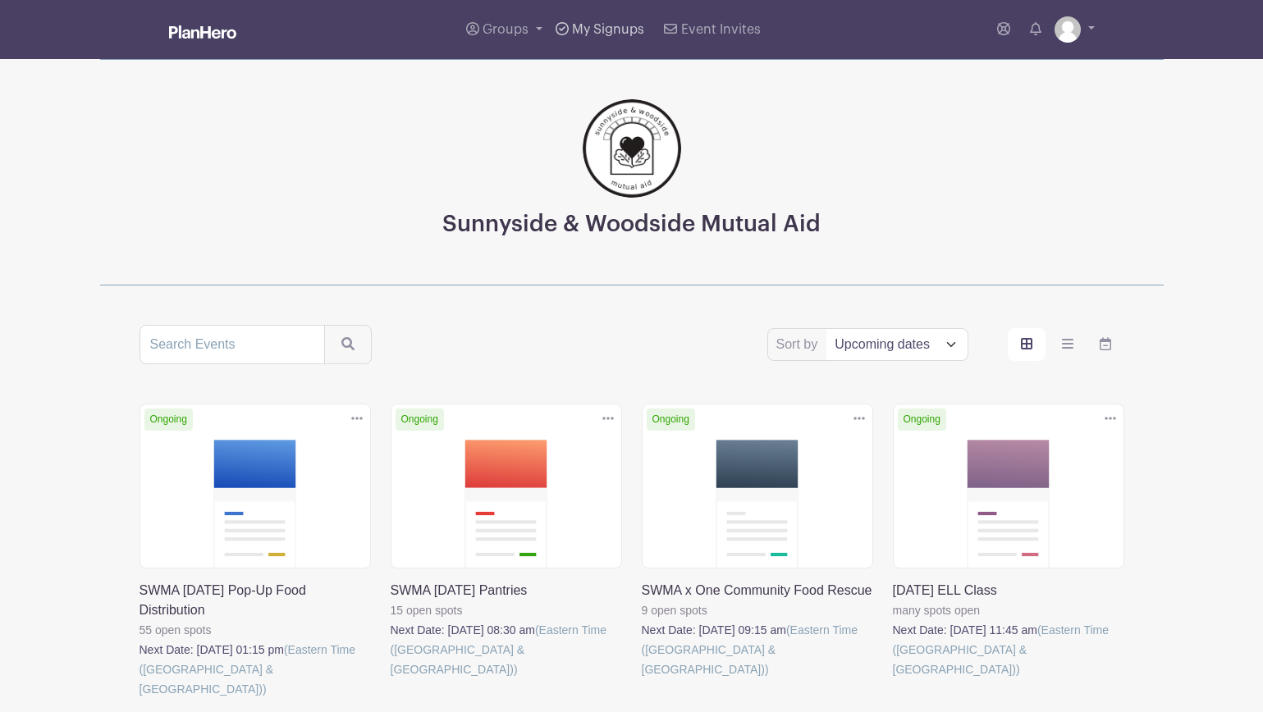
click at [623, 22] on link "My Signups" at bounding box center [600, 29] width 102 height 59
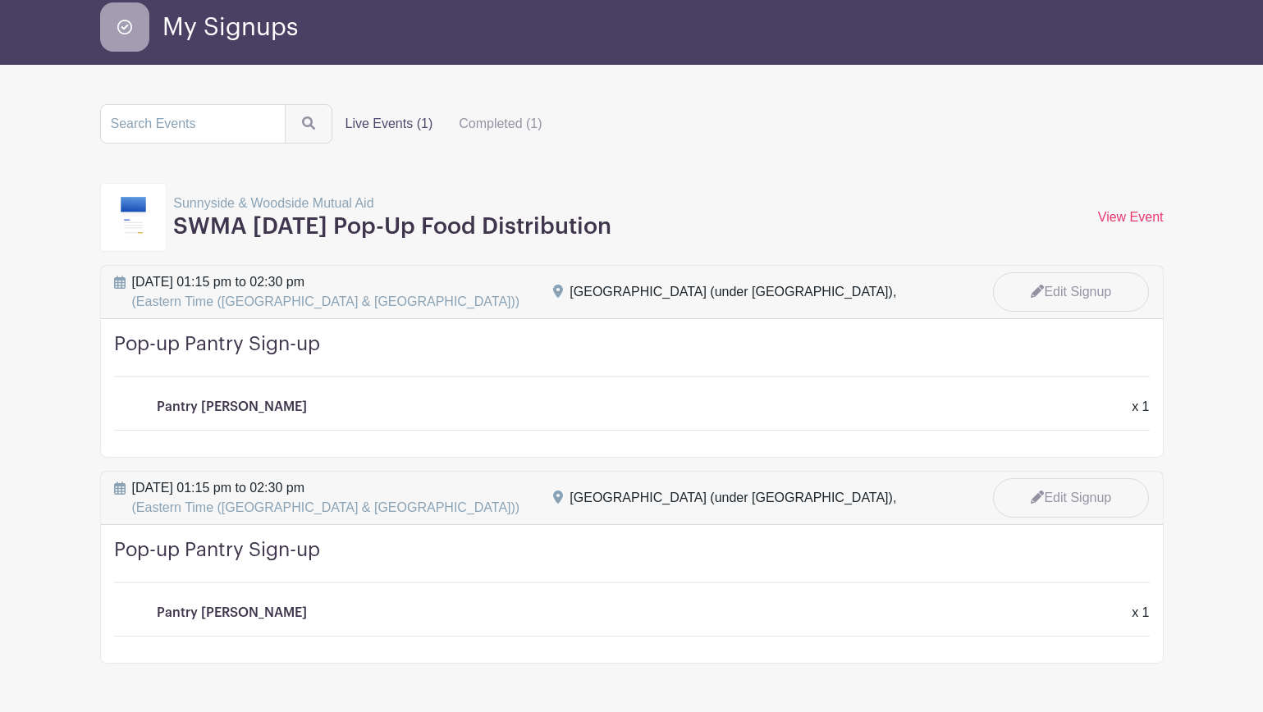
scroll to position [124, 0]
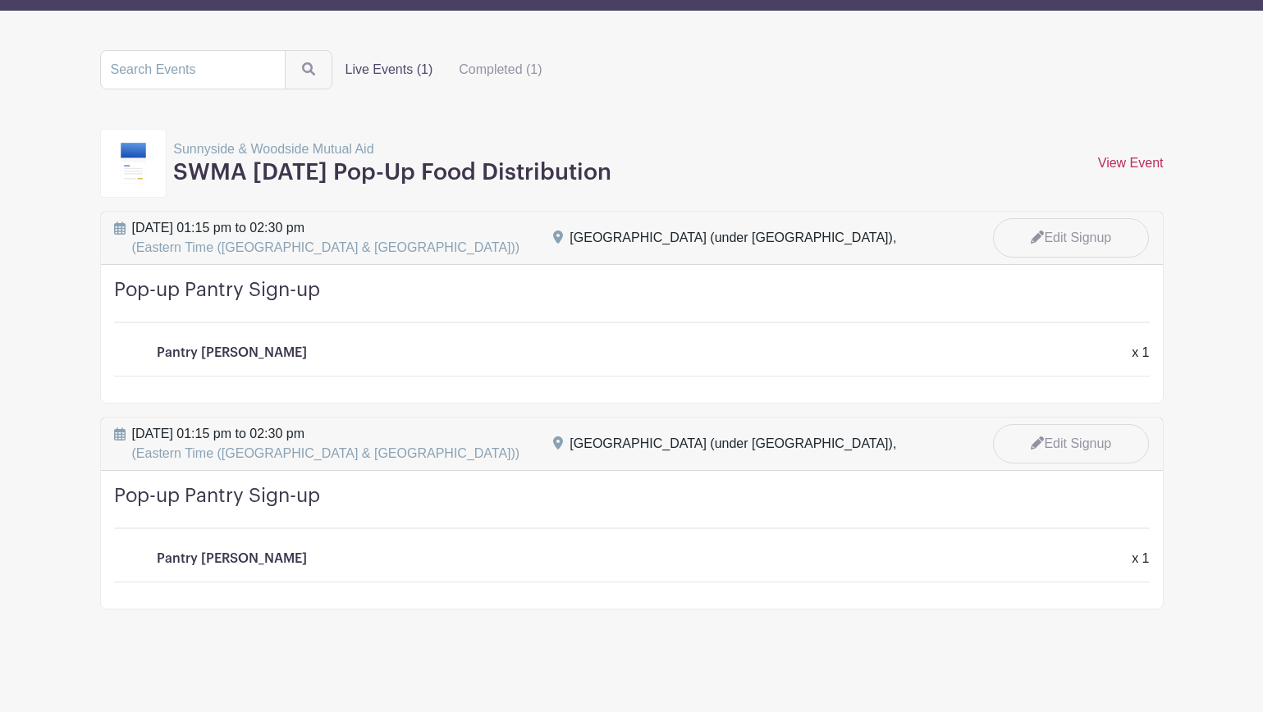
click at [1150, 158] on link "View Event" at bounding box center [1131, 163] width 66 height 14
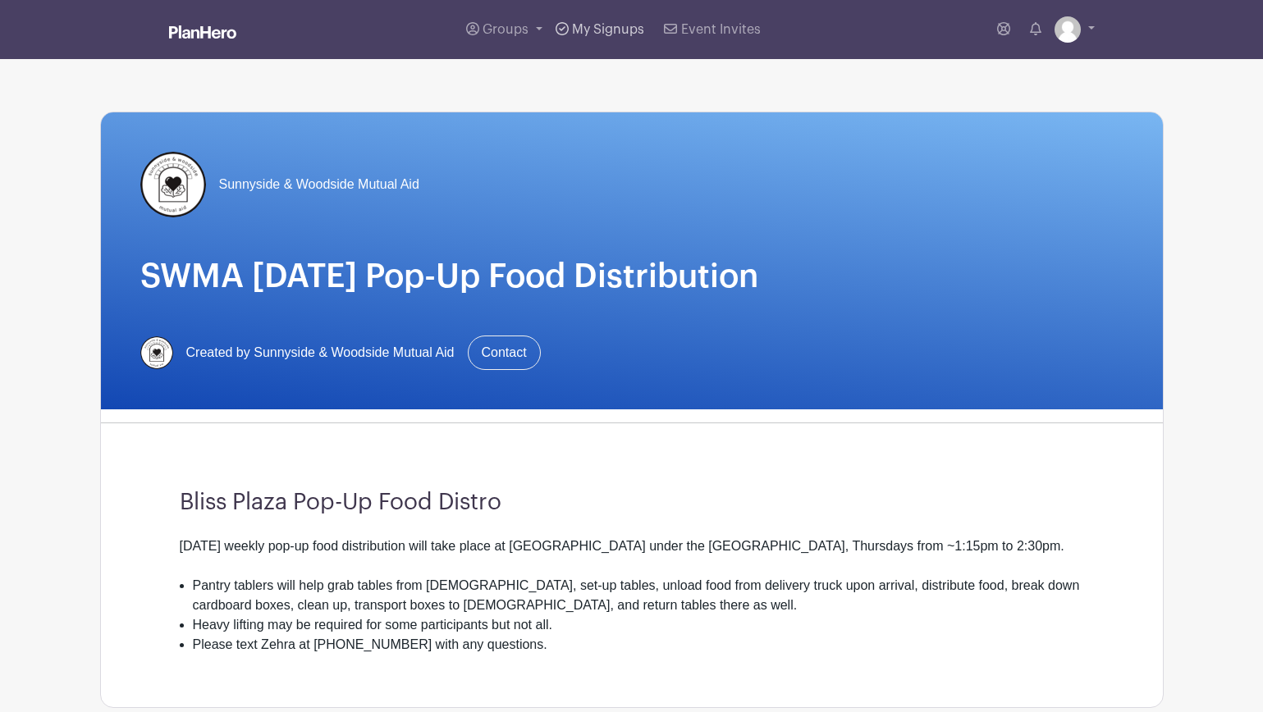
click at [632, 44] on link "My Signups" at bounding box center [600, 29] width 102 height 59
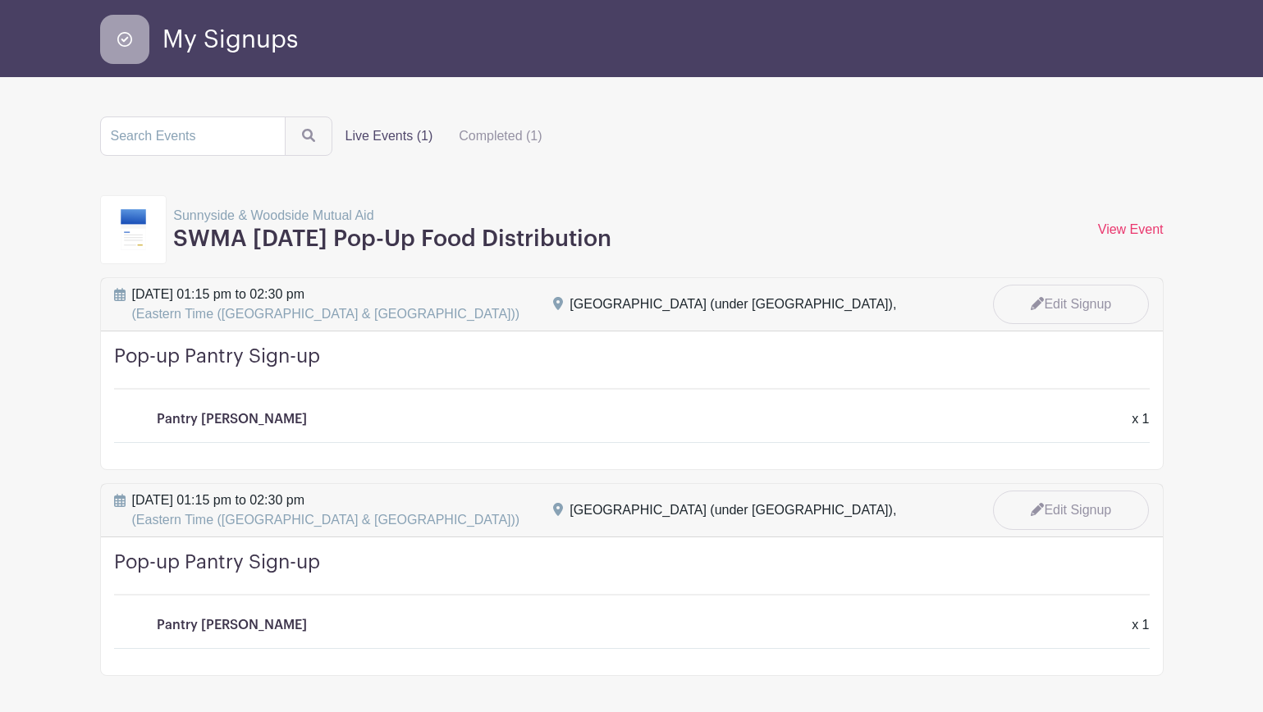
scroll to position [124, 0]
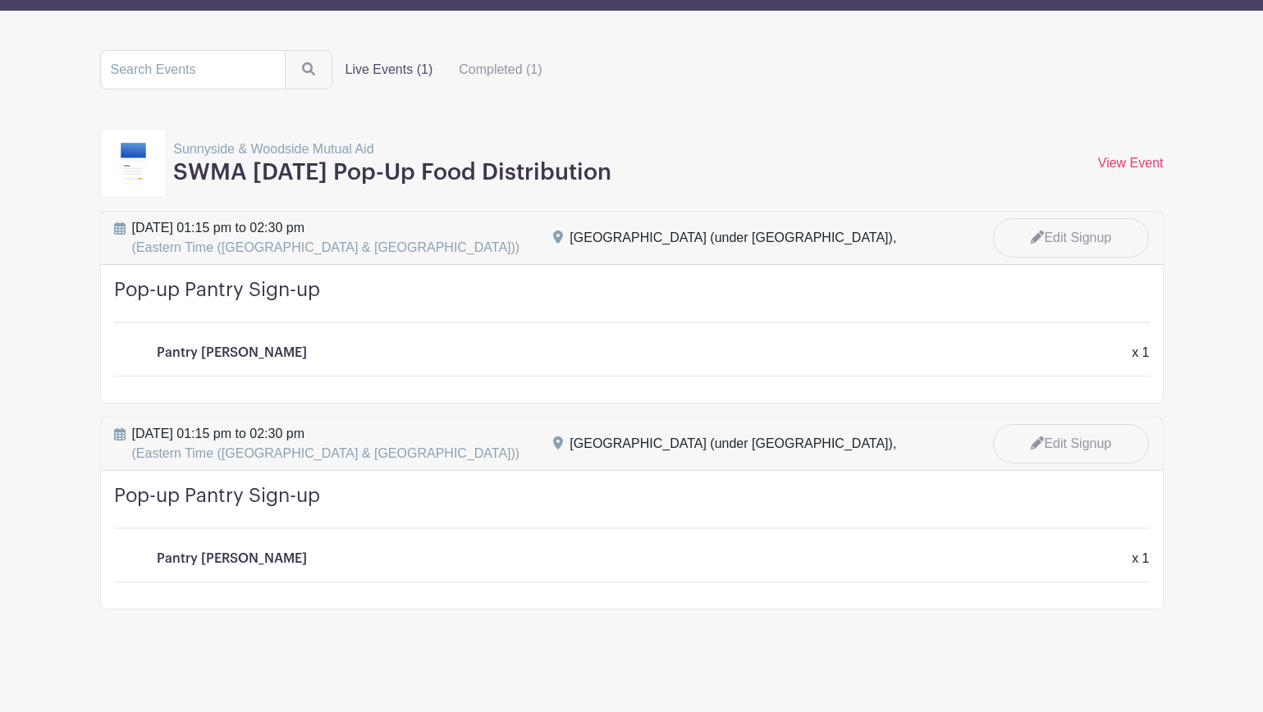
drag, startPoint x: 647, startPoint y: 160, endPoint x: 176, endPoint y: 163, distance: 471.0
click at [176, 163] on div "Sunnyside & Woodside Mutual Aid SWMA Thursday Pop-Up Food Distribution View Eve…" at bounding box center [631, 163] width 1063 height 69
copy h3 "SWMA [DATE] Pop-Up Food Distribution"
